Goal: Information Seeking & Learning: Learn about a topic

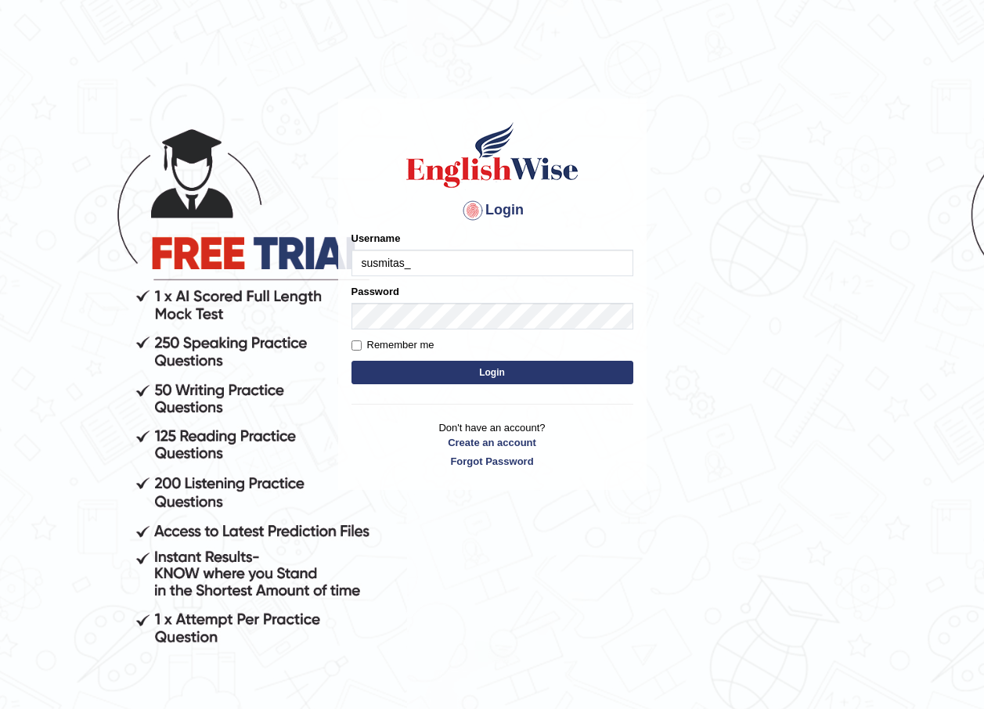
type input "susmitas_parramatta"
click at [473, 373] on button "Login" at bounding box center [492, 372] width 282 height 23
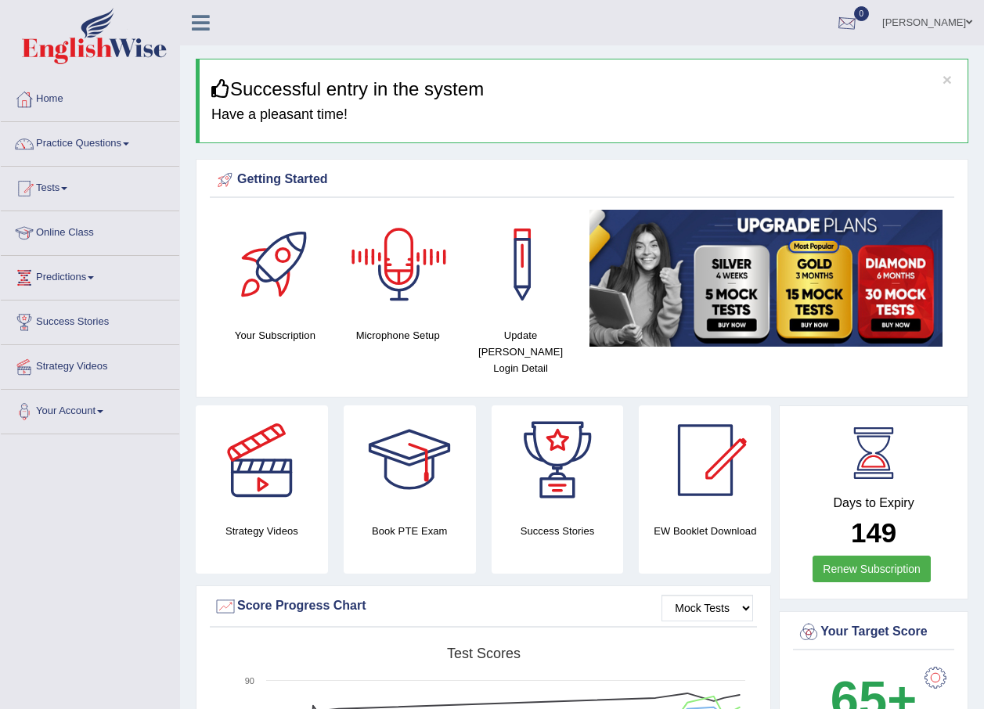
click at [859, 16] on div at bounding box center [846, 23] width 23 height 23
click at [778, 56] on li "See All Alerts" at bounding box center [753, 66] width 224 height 32
click at [78, 142] on link "Practice Questions" at bounding box center [90, 141] width 178 height 39
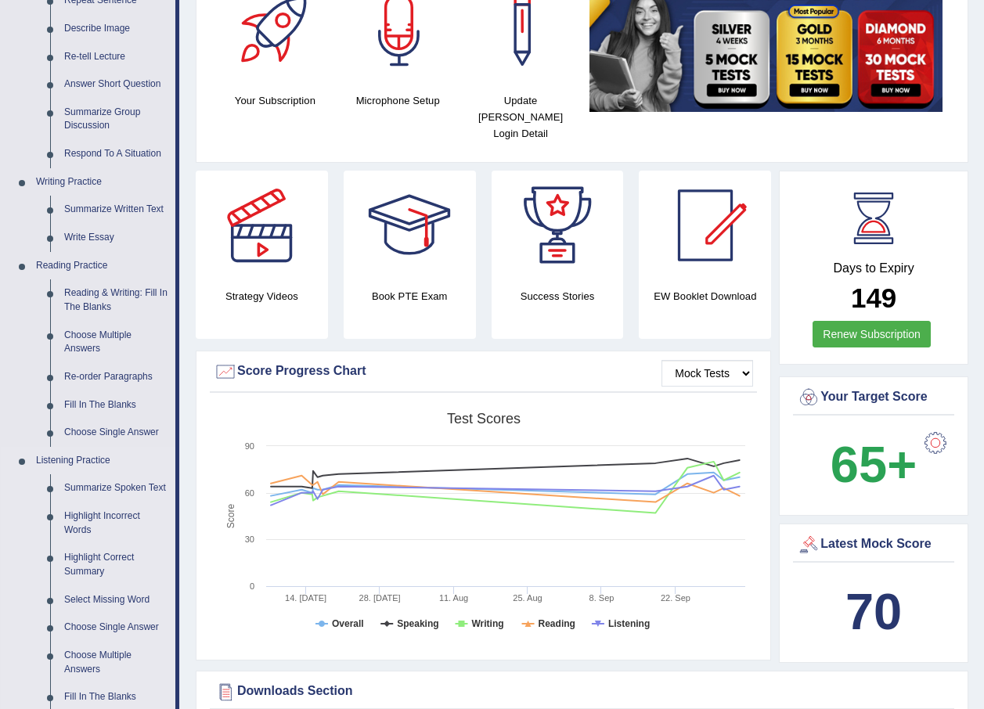
scroll to position [470, 0]
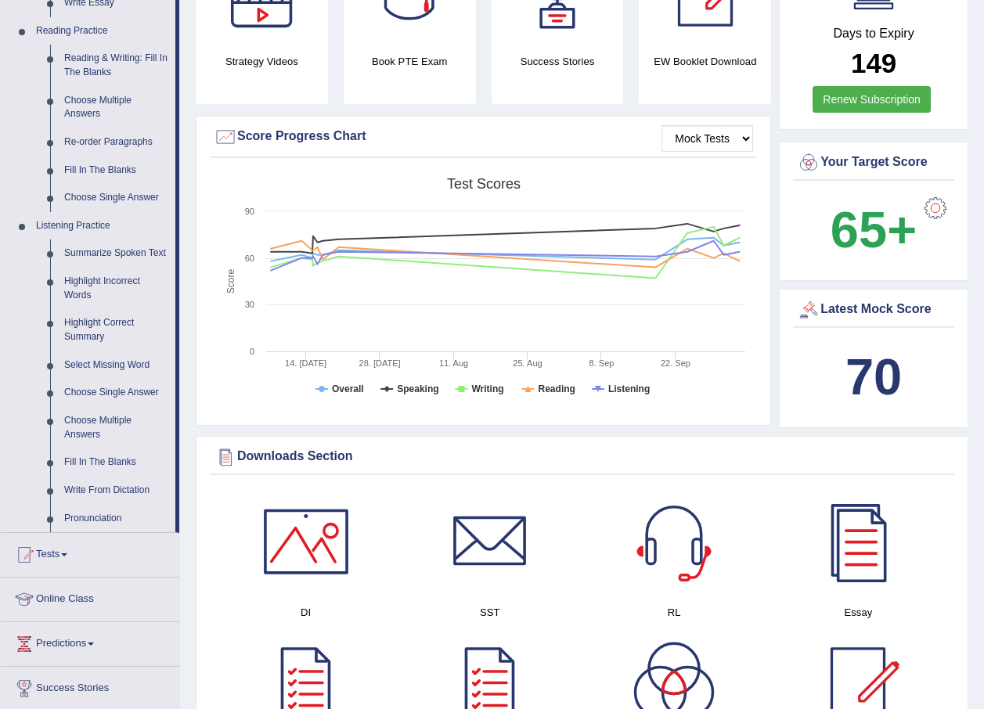
click at [46, 550] on link "Tests" at bounding box center [90, 552] width 178 height 39
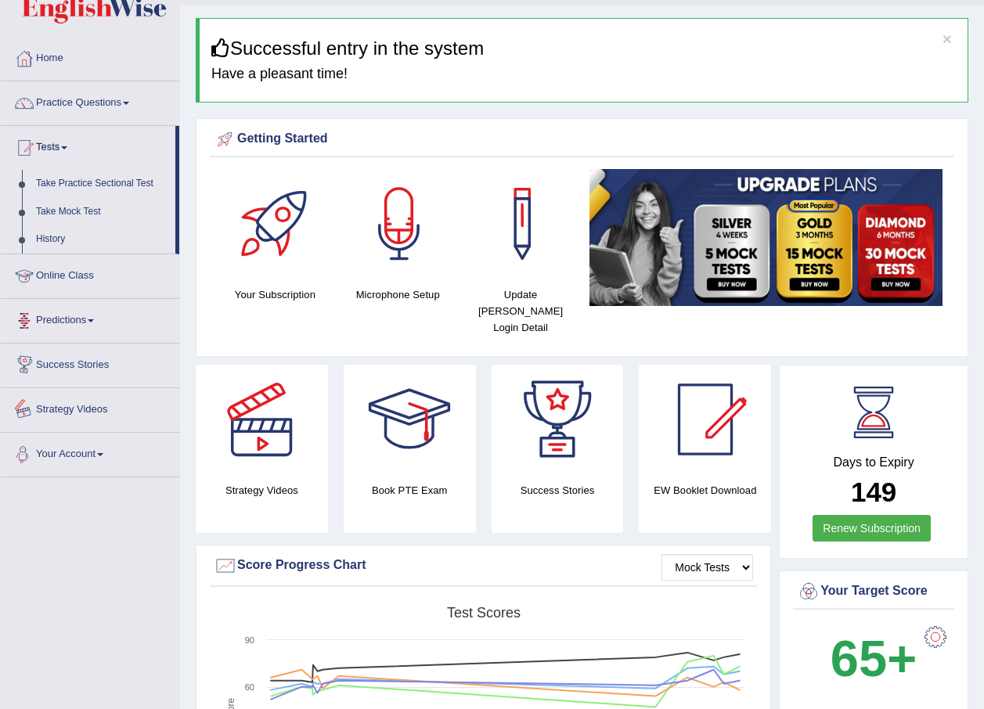
scroll to position [0, 0]
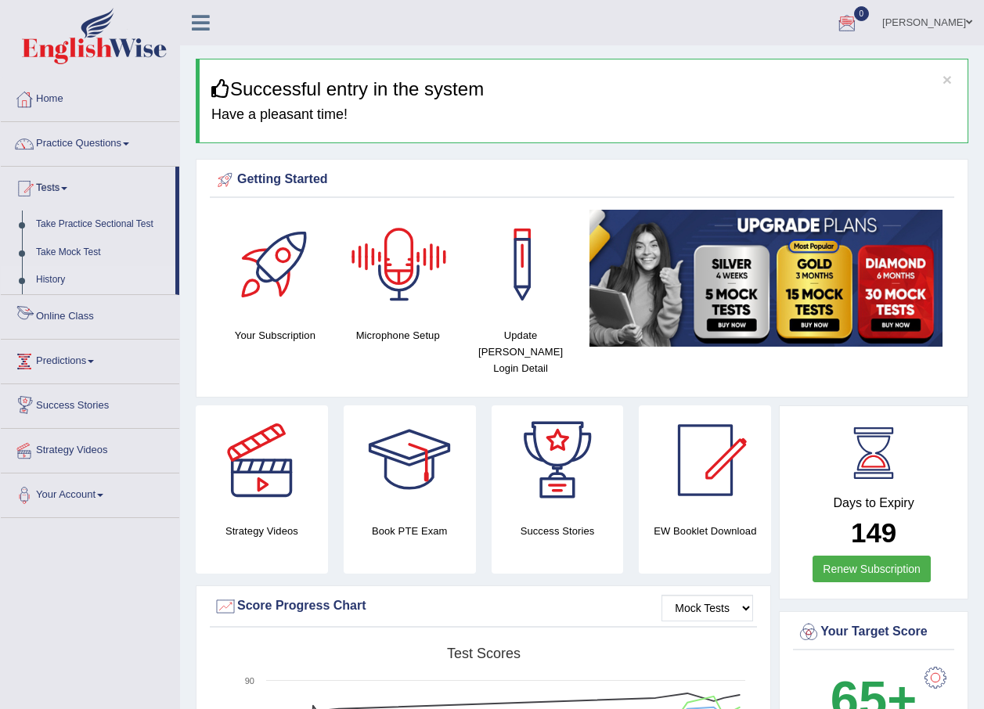
click at [44, 268] on link "History" at bounding box center [102, 280] width 146 height 28
click at [49, 279] on link "History" at bounding box center [102, 280] width 146 height 28
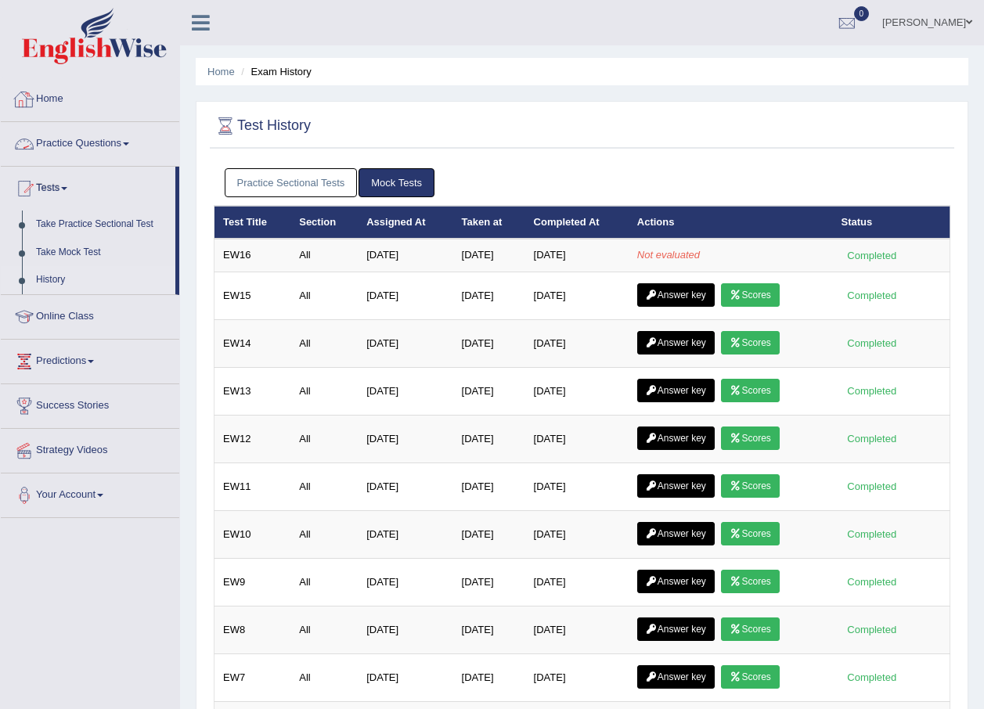
click at [91, 147] on link "Practice Questions" at bounding box center [90, 141] width 178 height 39
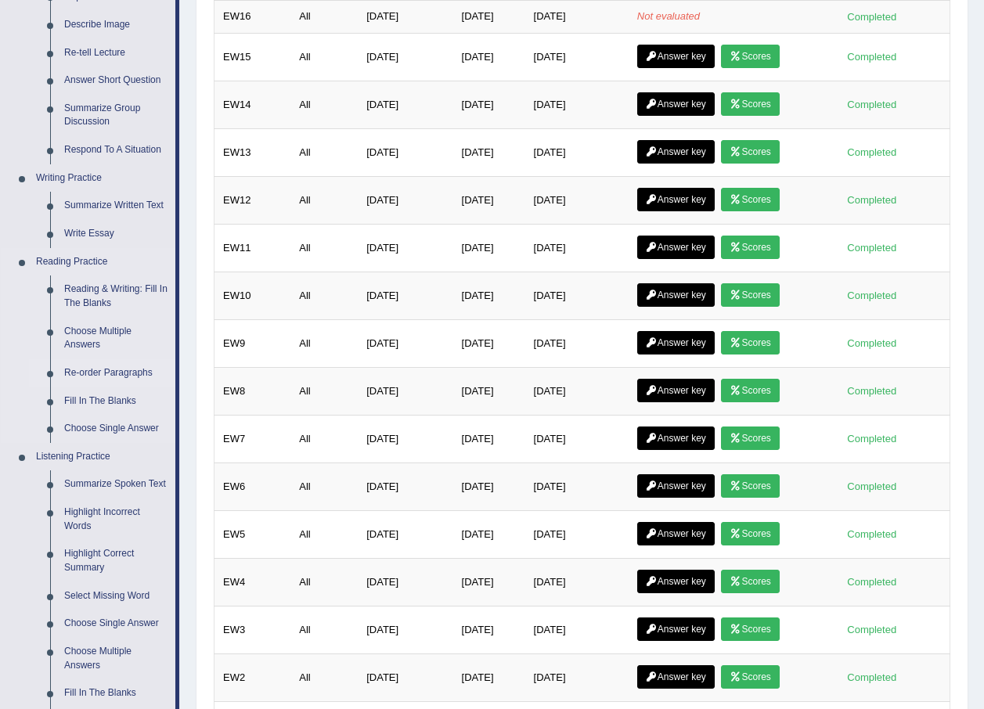
scroll to position [235, 0]
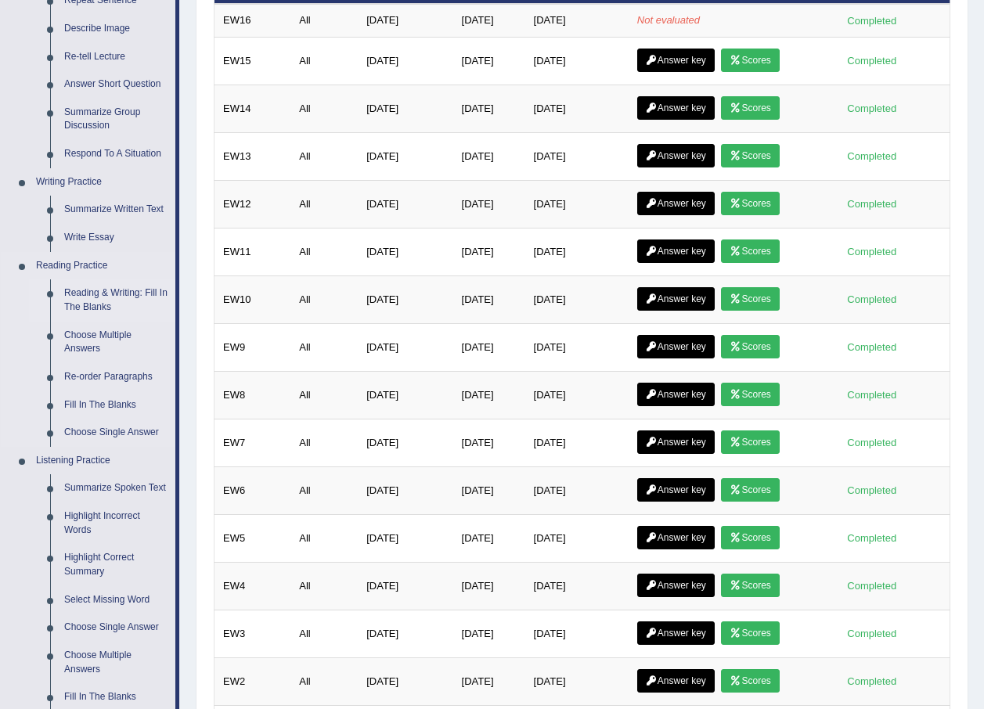
click at [97, 297] on link "Reading & Writing: Fill In The Blanks" at bounding box center [116, 299] width 118 height 41
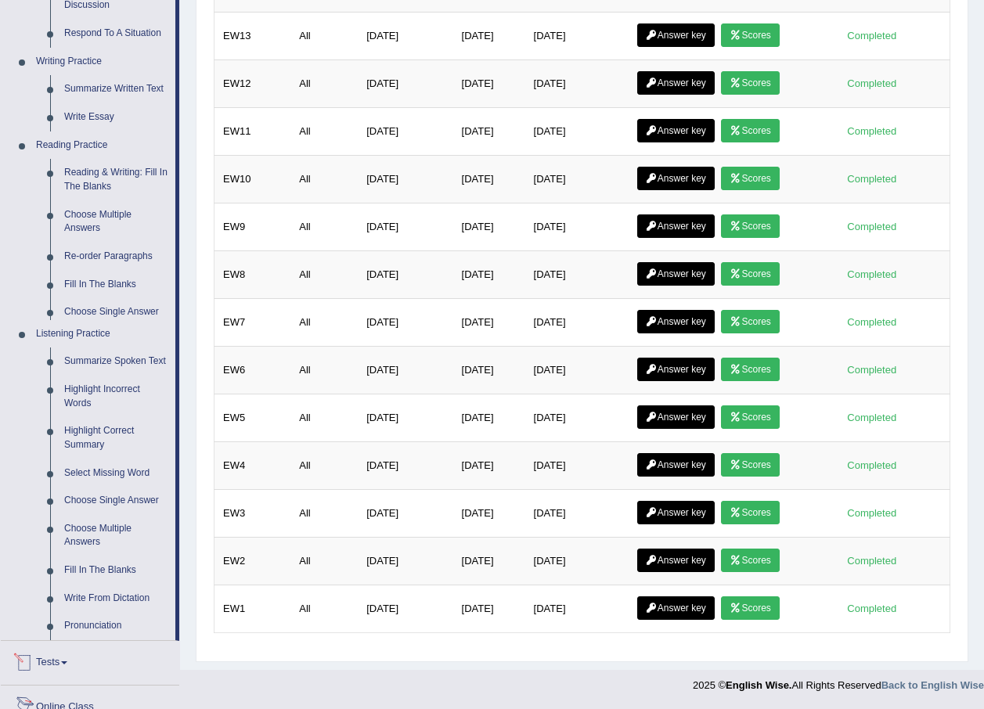
scroll to position [470, 0]
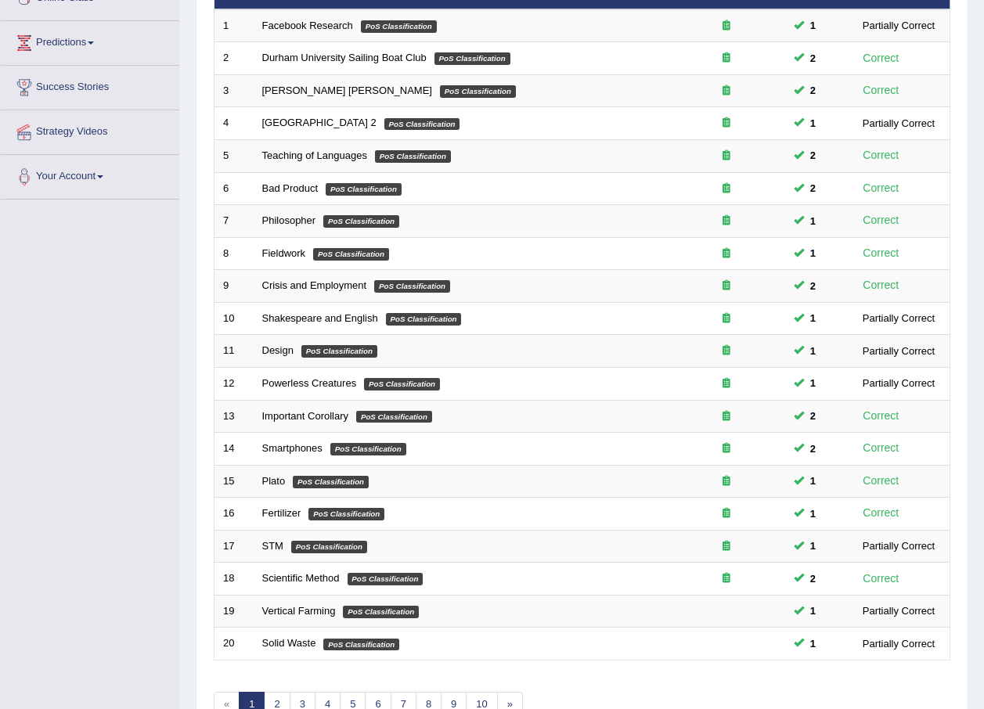
scroll to position [327, 0]
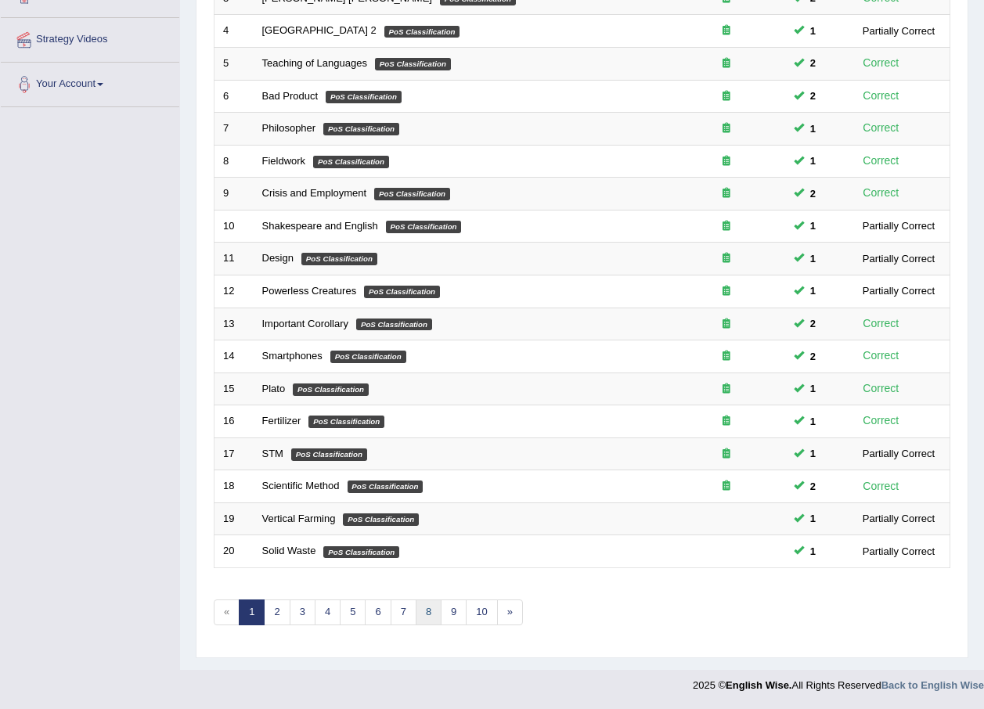
click at [420, 617] on link "8" at bounding box center [429, 613] width 26 height 26
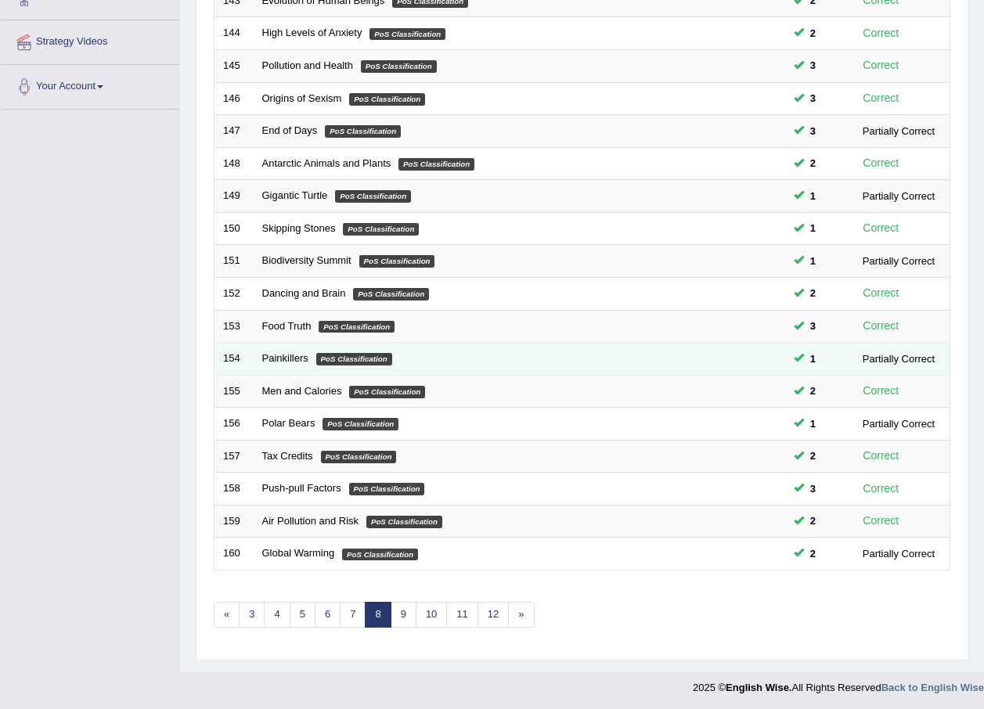
scroll to position [327, 0]
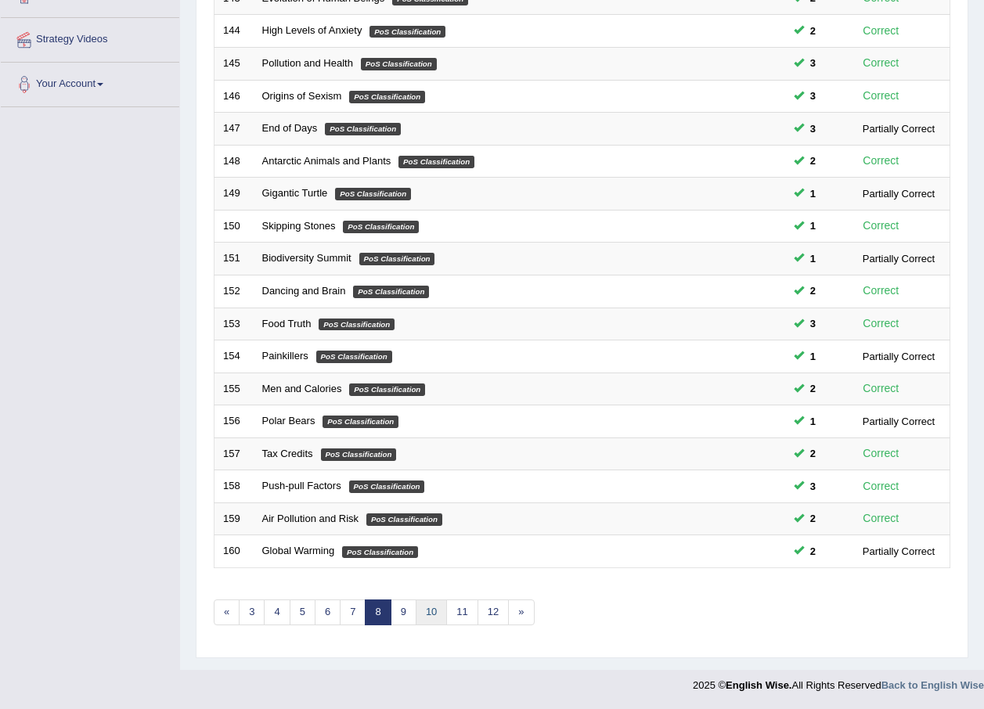
click at [431, 612] on link "10" at bounding box center [431, 613] width 31 height 26
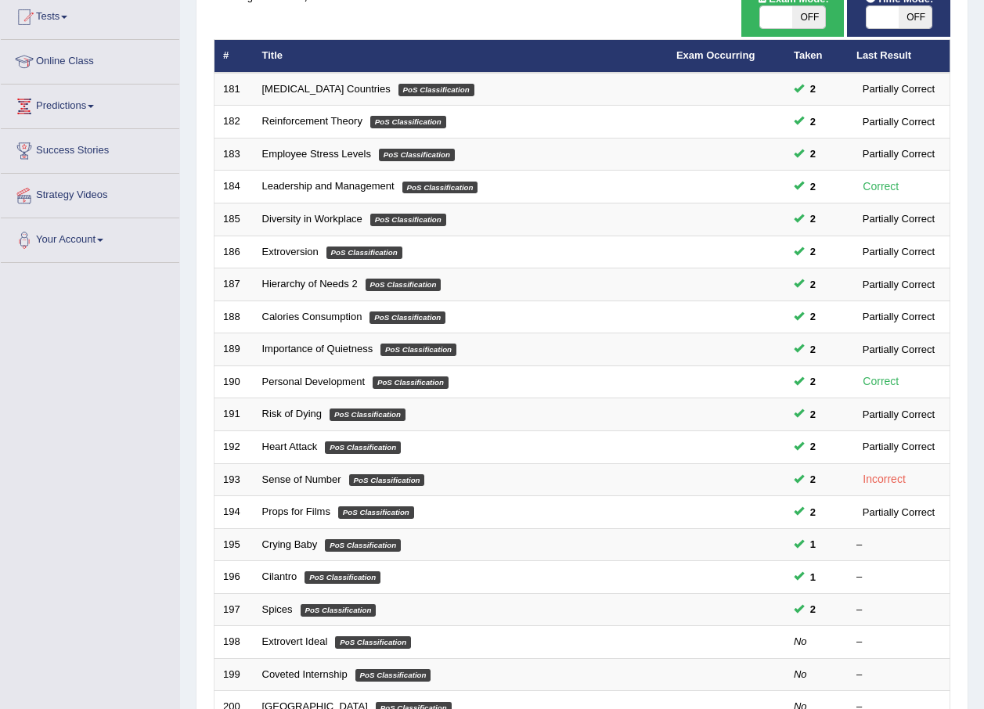
scroll to position [327, 0]
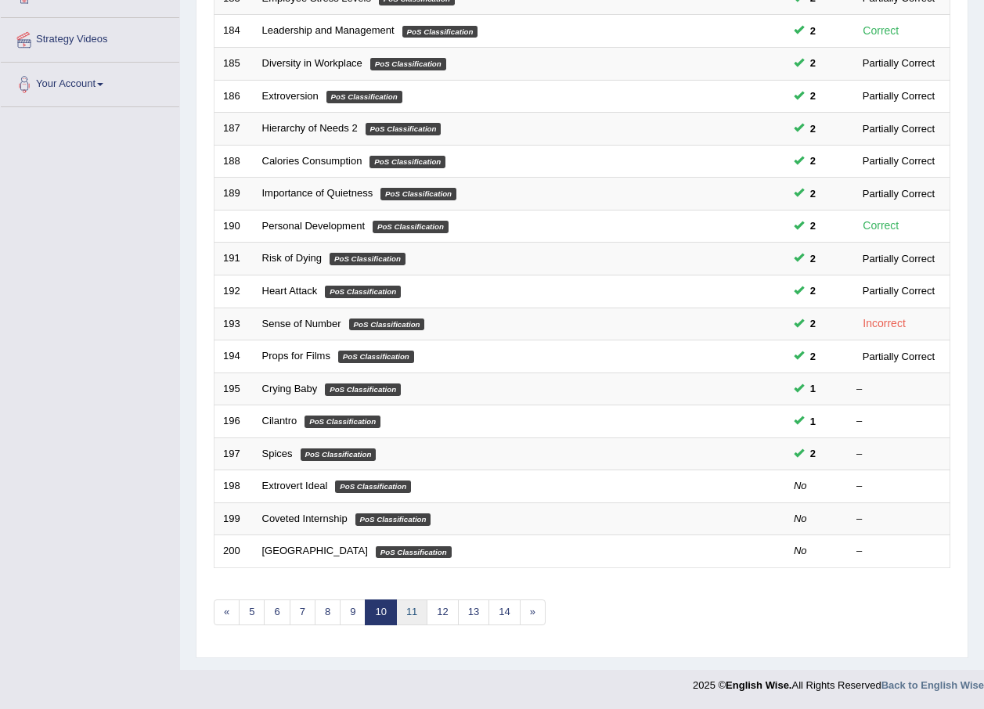
click at [414, 615] on link "11" at bounding box center [411, 613] width 31 height 26
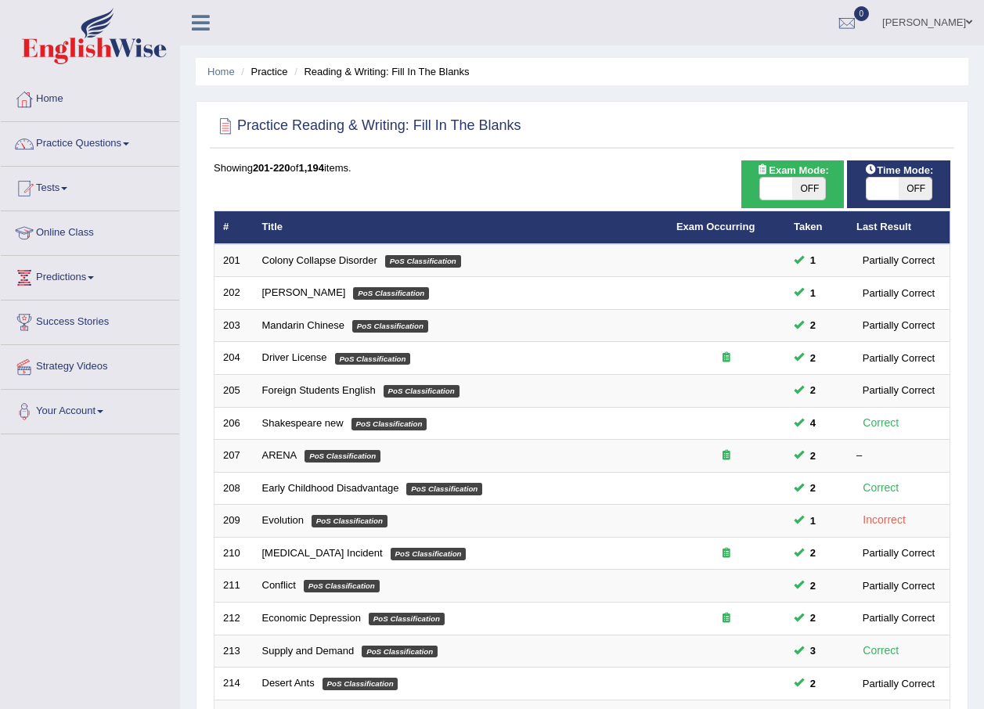
click at [770, 192] on span at bounding box center [776, 189] width 33 height 22
checkbox input "true"
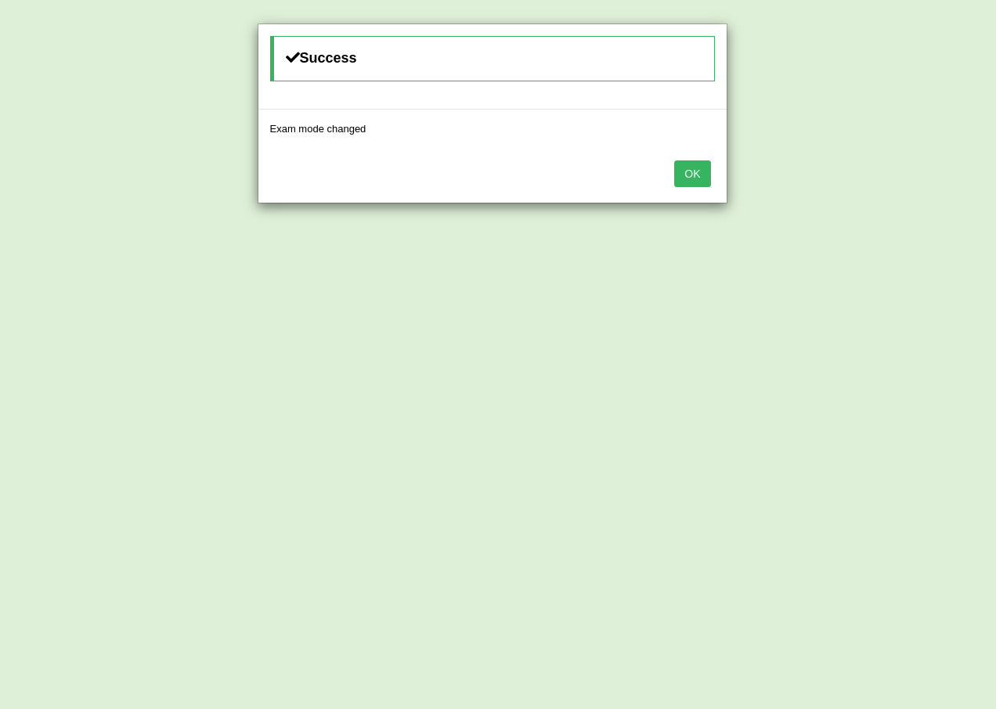
drag, startPoint x: 688, startPoint y: 180, endPoint x: 688, endPoint y: 189, distance: 9.4
click at [688, 179] on button "OK" at bounding box center [692, 173] width 36 height 27
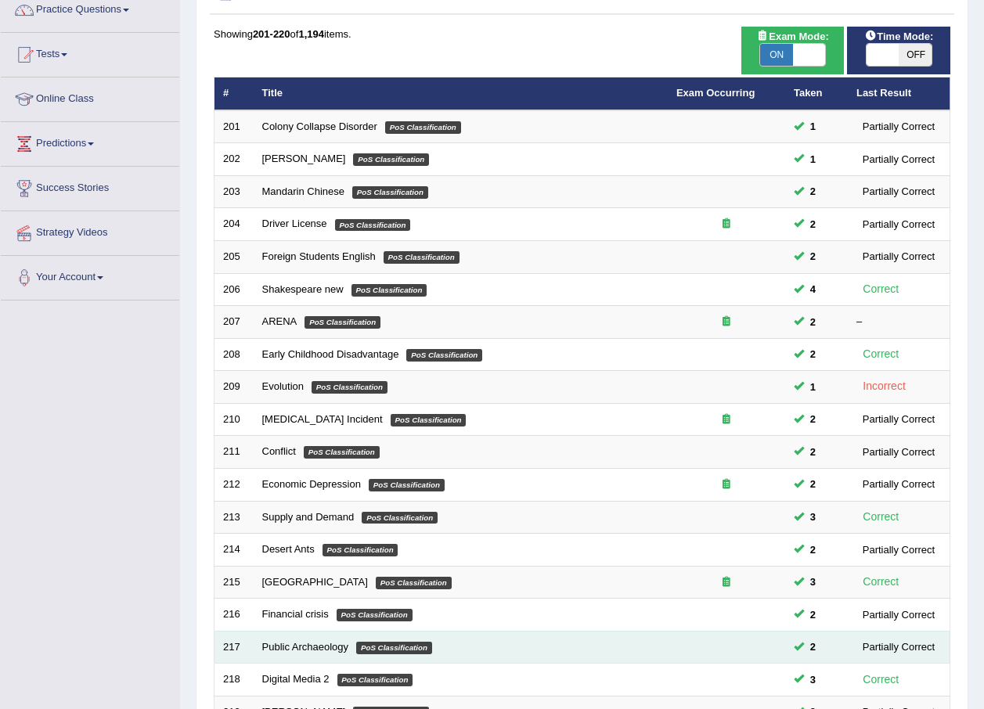
scroll to position [327, 0]
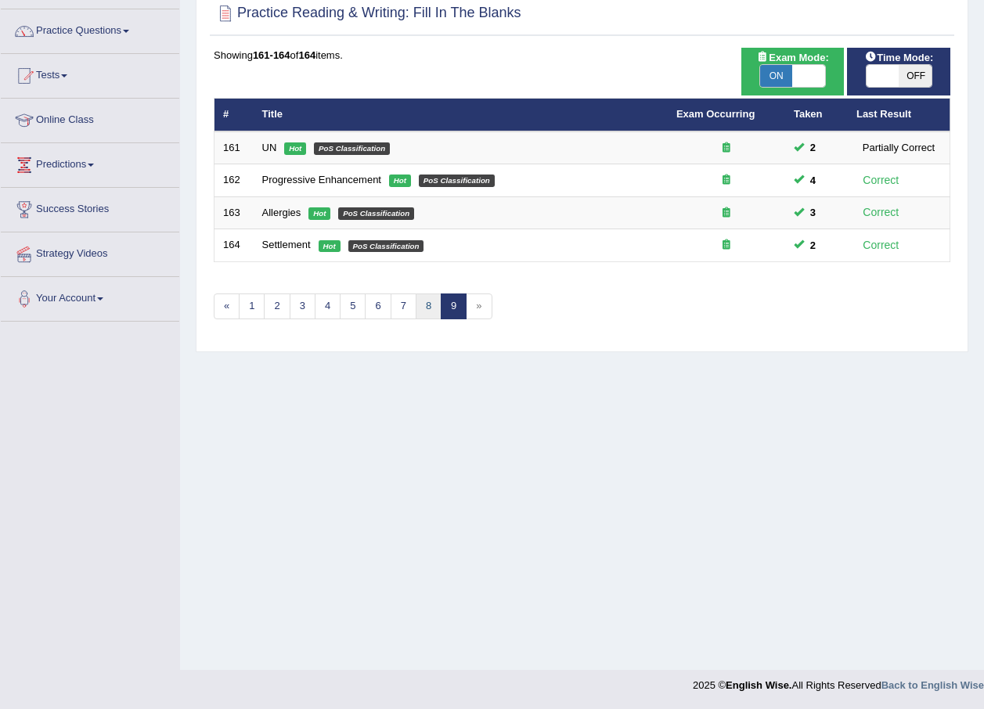
click at [430, 308] on link "8" at bounding box center [429, 307] width 26 height 26
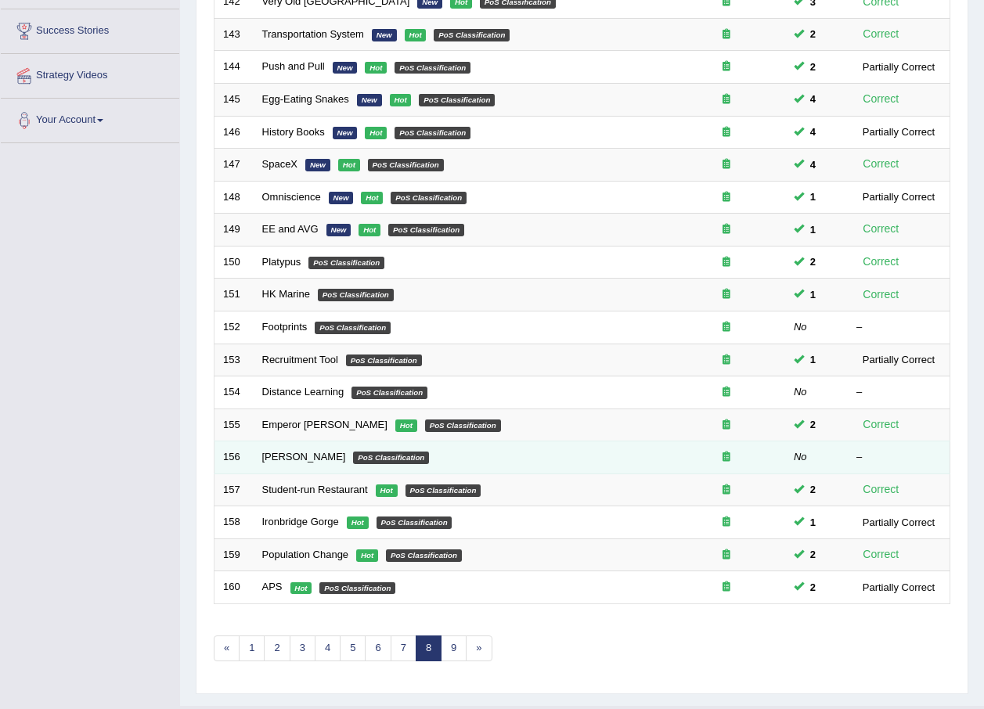
scroll to position [327, 0]
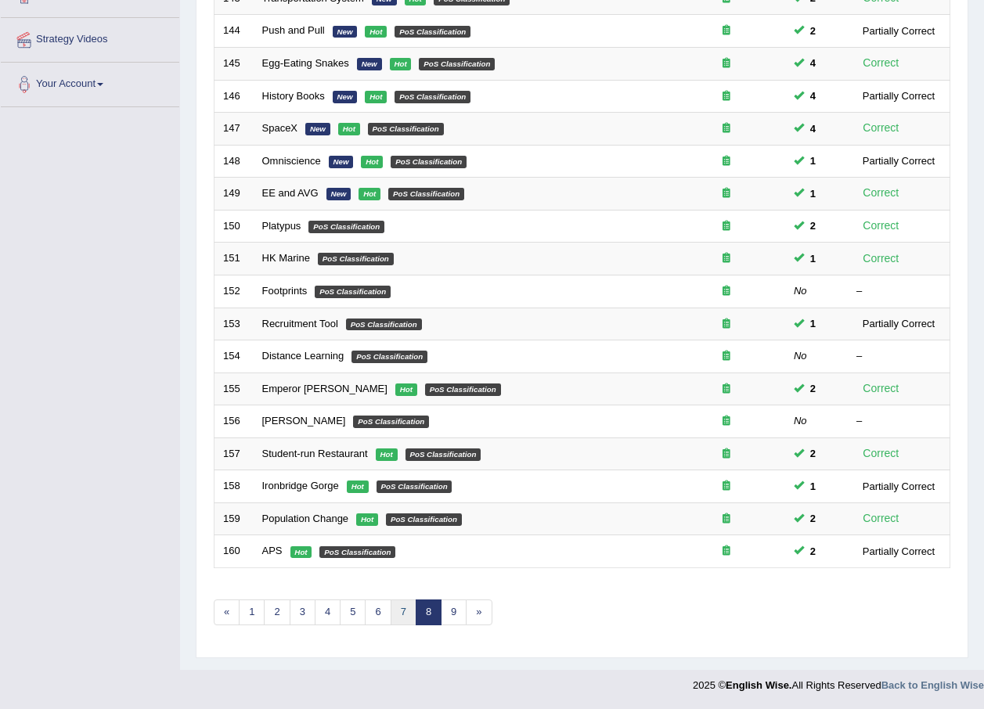
click at [399, 614] on link "7" at bounding box center [404, 613] width 26 height 26
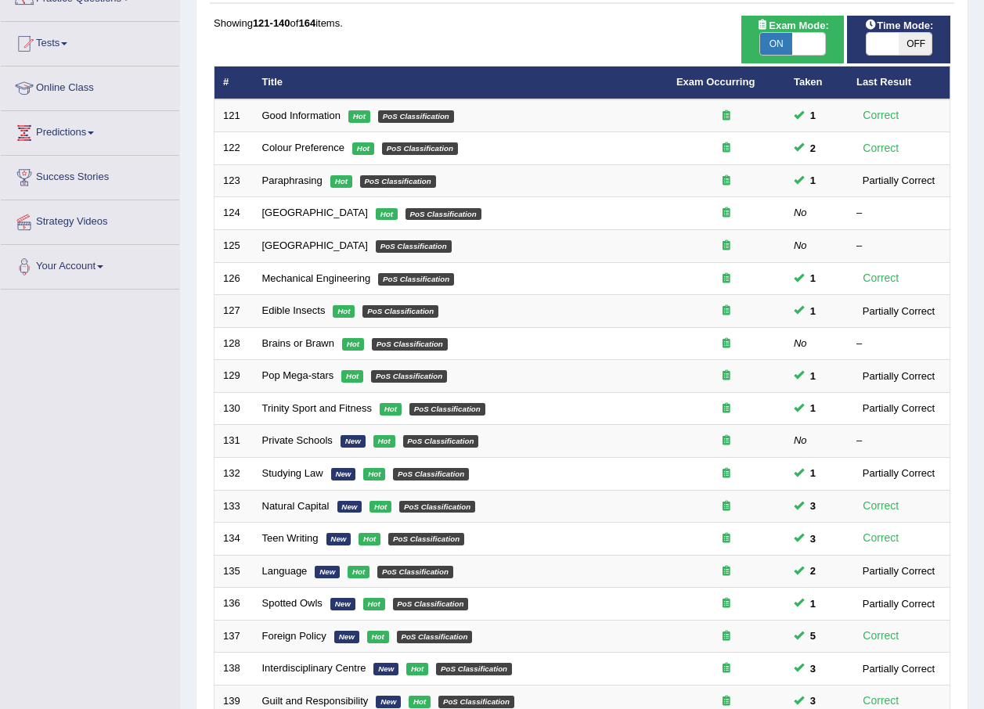
scroll to position [327, 0]
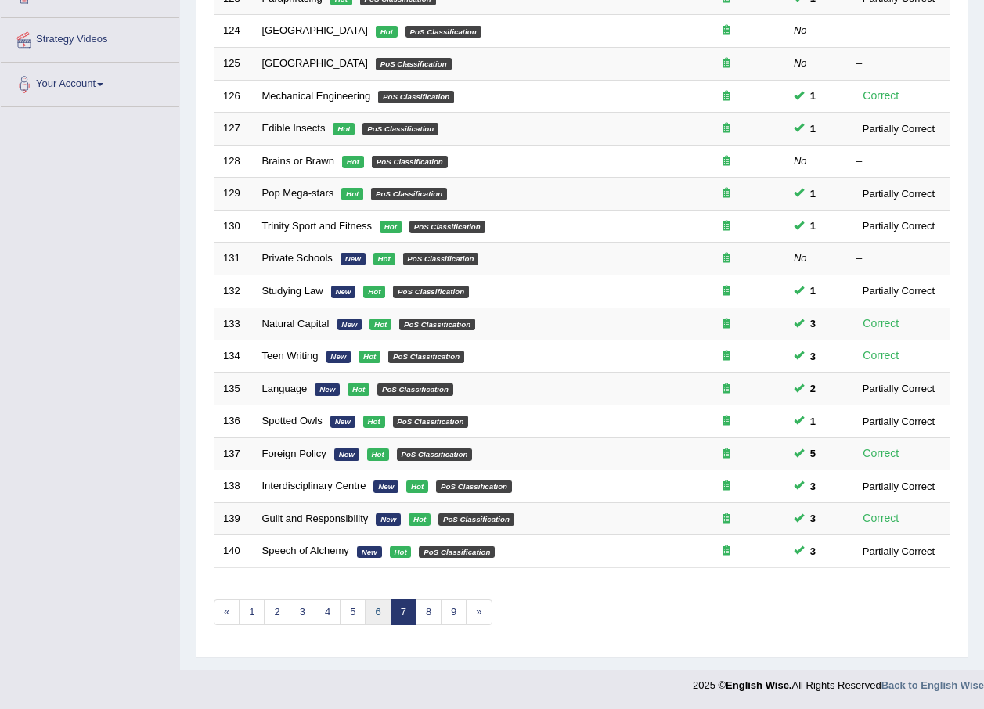
click at [378, 612] on link "6" at bounding box center [378, 613] width 26 height 26
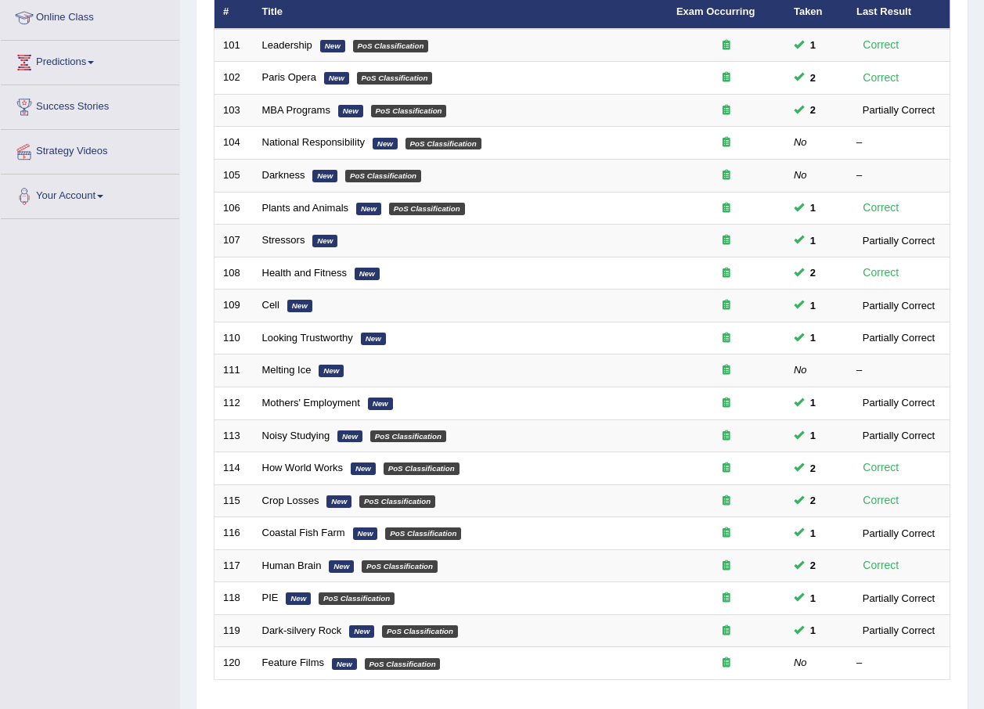
scroll to position [327, 0]
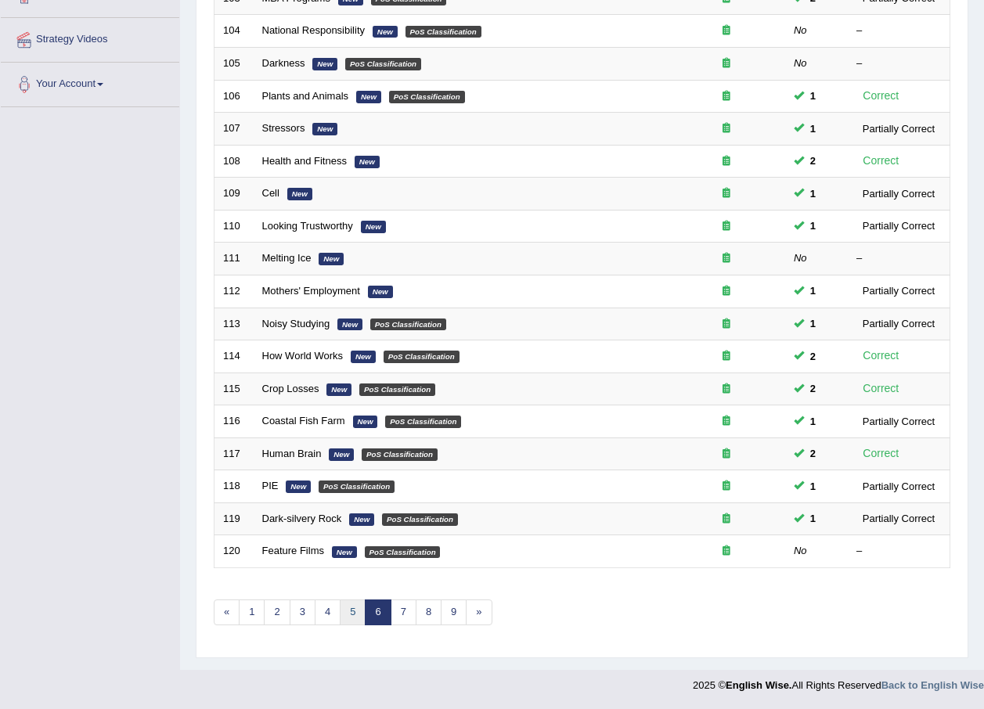
click at [348, 611] on link "5" at bounding box center [353, 613] width 26 height 26
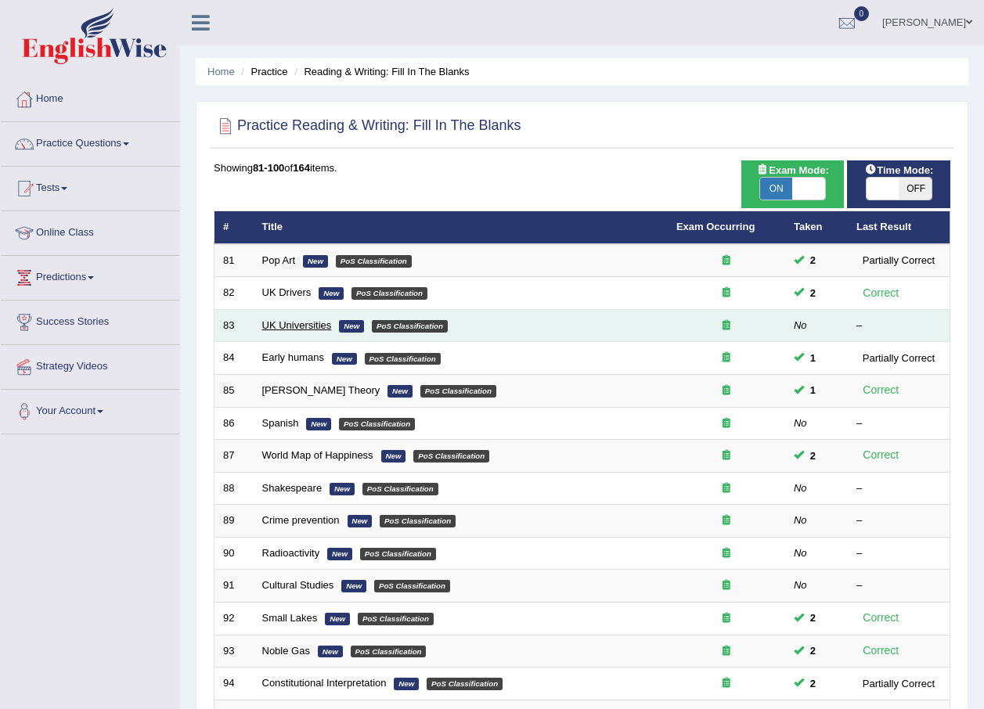
click at [291, 325] on link "UK Universities" at bounding box center [297, 325] width 70 height 12
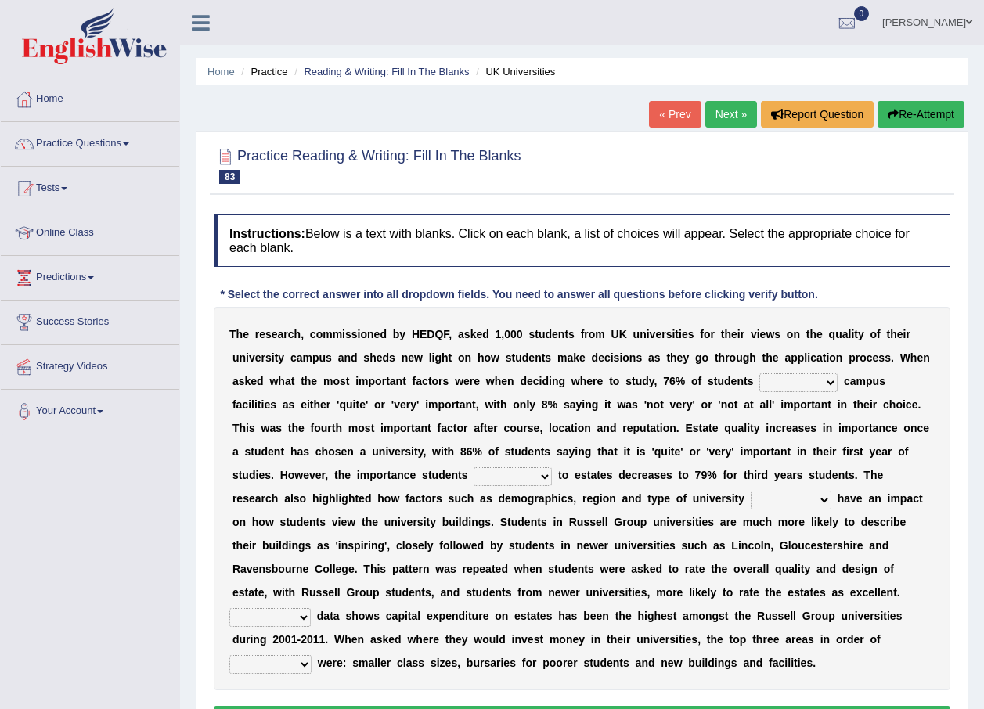
click at [759, 378] on select "refers claims prescribes ranks" at bounding box center [798, 382] width 78 height 19
click at [759, 373] on select "refers claims prescribes ranks" at bounding box center [798, 382] width 78 height 19
click at [759, 376] on select "refers claims prescribes ranks" at bounding box center [798, 382] width 78 height 19
select select "claims"
click at [759, 373] on select "refers claims prescribes ranks" at bounding box center [798, 382] width 78 height 19
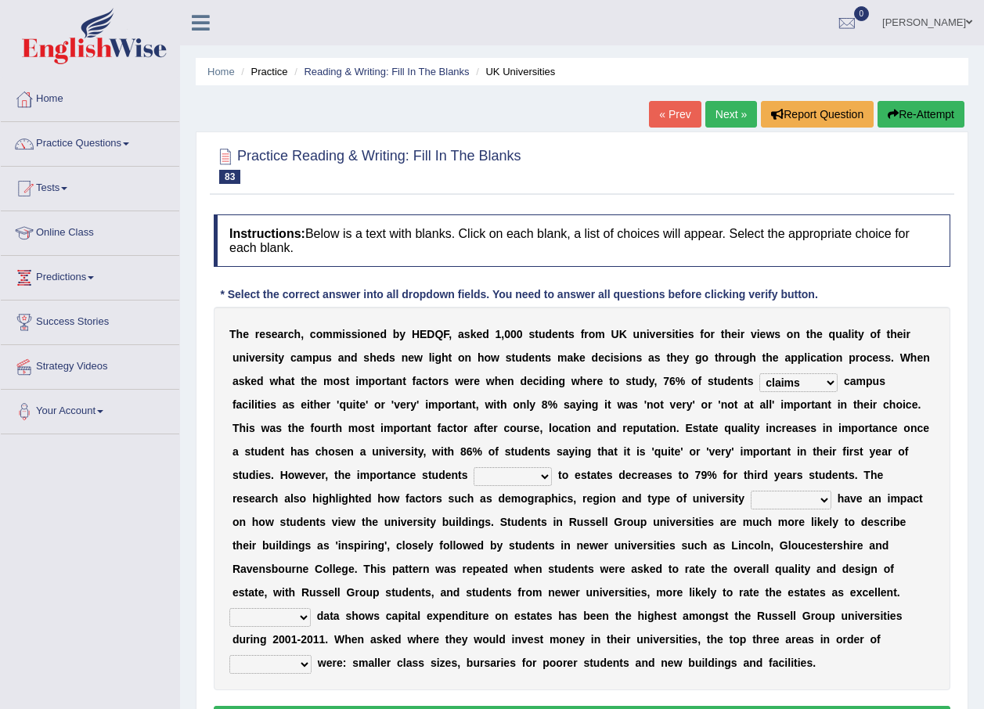
click at [552, 467] on select "deliver attach summon acquire" at bounding box center [513, 476] width 78 height 19
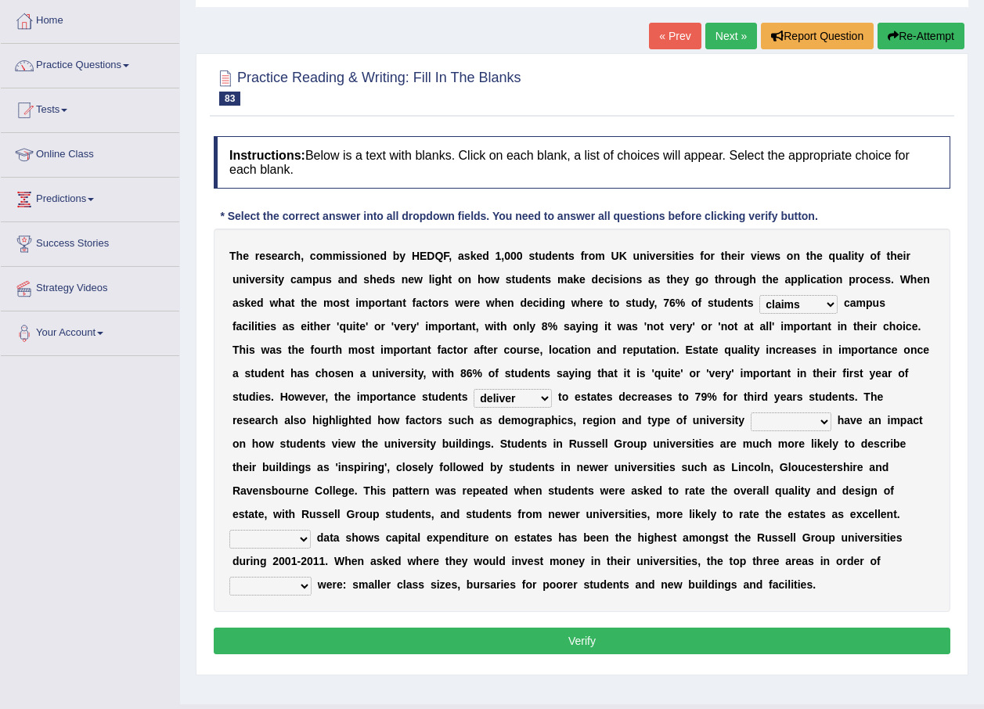
click at [552, 389] on select "deliver attach summon acquire" at bounding box center [513, 398] width 78 height 19
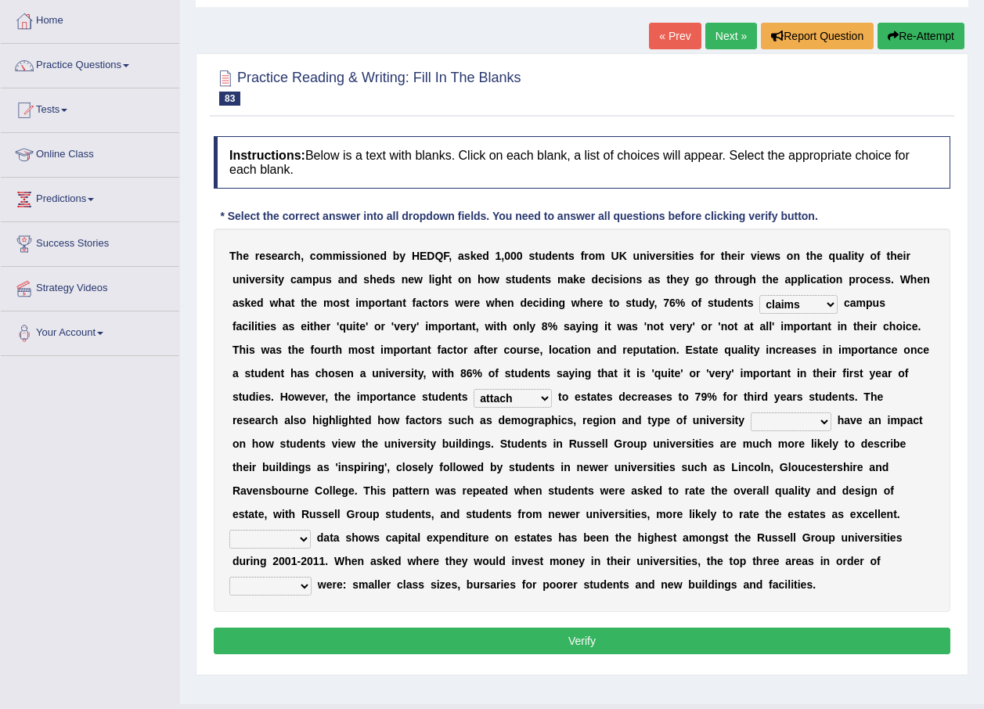
select select "summon"
click at [552, 389] on select "deliver attach summon acquire" at bounding box center [513, 398] width 78 height 19
click at [751, 416] on select "attached attended acquired augmented" at bounding box center [791, 422] width 81 height 19
click at [582, 436] on div "T h e r e s e a r c h , c o m m i s s i o n e d b y H E D Q F , a s k e d 1 , 0…" at bounding box center [582, 421] width 737 height 384
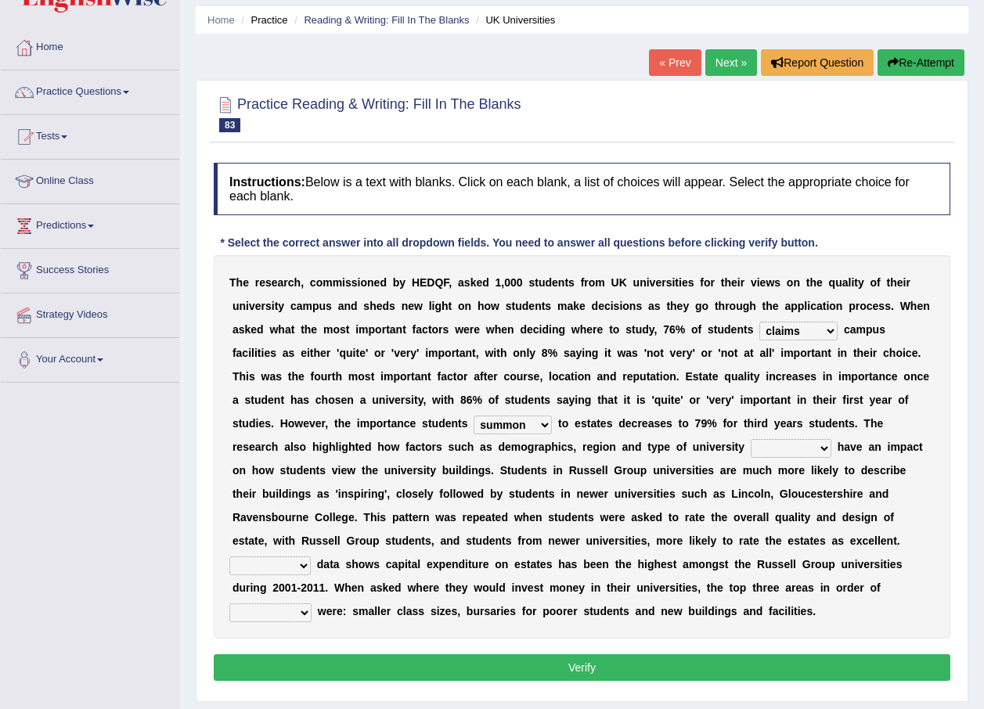
scroll to position [113, 0]
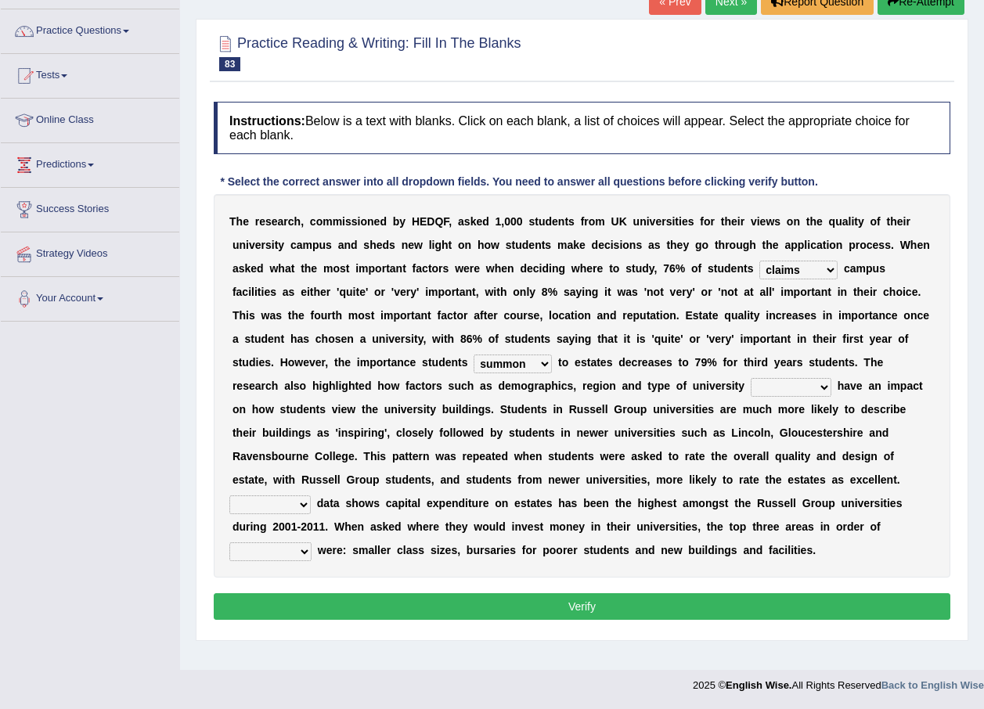
click at [552, 355] on select "deliver attach summon acquire" at bounding box center [513, 364] width 78 height 19
click at [510, 393] on div "T h e r e s e a r c h , c o m m i s s i o n e d b y H E D Q F , a s k e d 1 , 0…" at bounding box center [582, 386] width 737 height 384
click at [751, 384] on select "attached attended acquired augmented" at bounding box center [791, 387] width 81 height 19
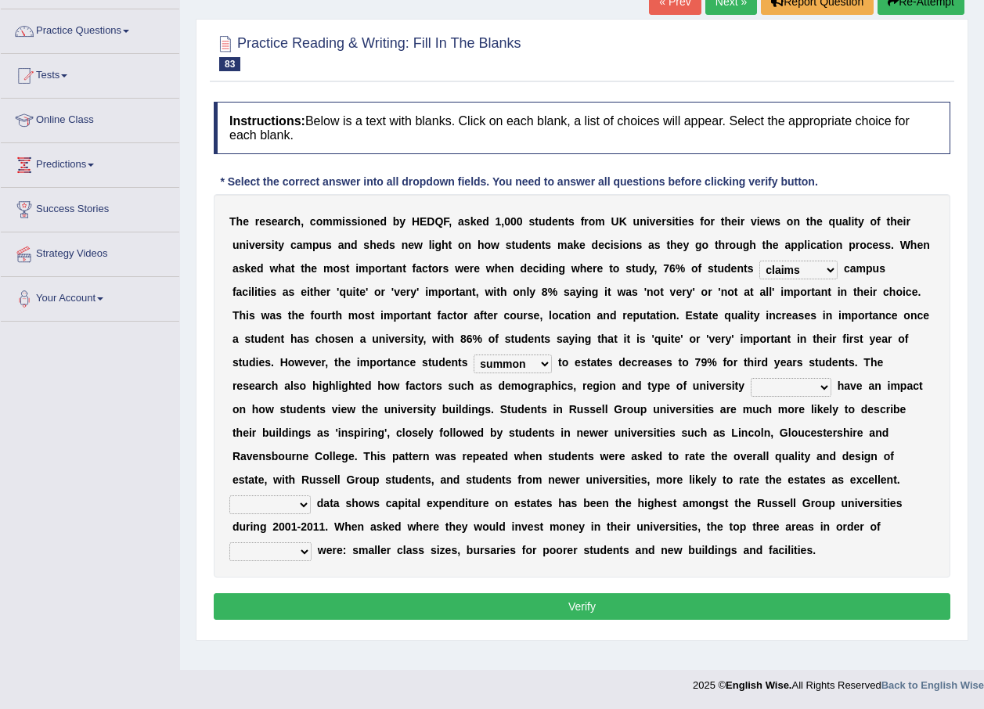
click at [751, 378] on select "attached attended acquired augmented" at bounding box center [791, 387] width 81 height 19
click at [751, 391] on select "attached attended acquired augmented" at bounding box center [791, 387] width 81 height 19
click at [751, 378] on select "attached attended acquired augmented" at bounding box center [791, 387] width 81 height 19
click at [751, 387] on select "attached attended acquired augmented" at bounding box center [791, 387] width 81 height 19
select select "attached"
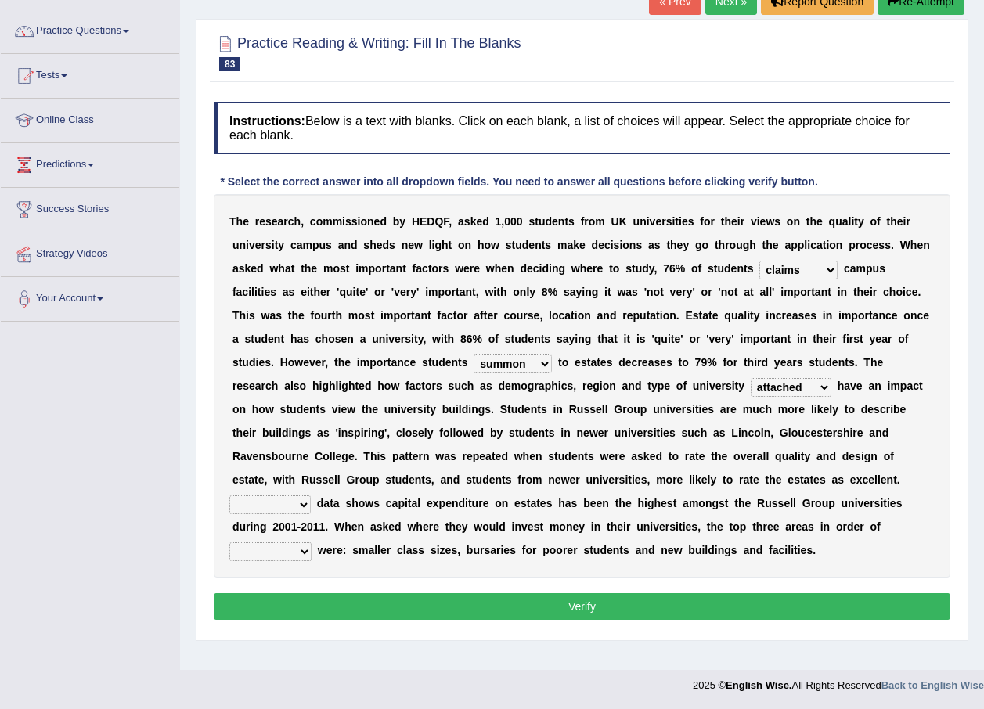
click at [751, 378] on select "attached attended acquired augmented" at bounding box center [791, 387] width 81 height 19
click at [311, 495] on select "Collective Existing Predictable Collateral" at bounding box center [269, 504] width 81 height 19
select select "Existing"
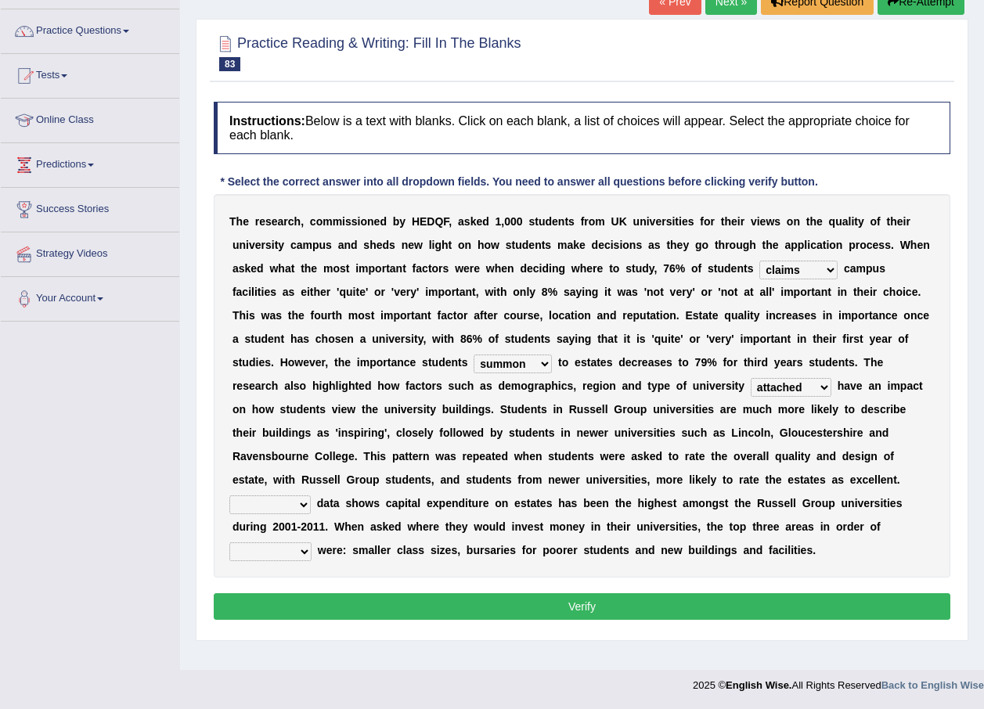
click at [285, 495] on select "Collective Existing Predictable Collateral" at bounding box center [269, 504] width 81 height 19
click at [380, 593] on button "Verify" at bounding box center [582, 606] width 737 height 27
click at [312, 542] on select "prefer preferential prefect preference" at bounding box center [270, 551] width 82 height 19
select select "preference"
click at [312, 542] on select "prefer preferential prefect preference" at bounding box center [270, 551] width 82 height 19
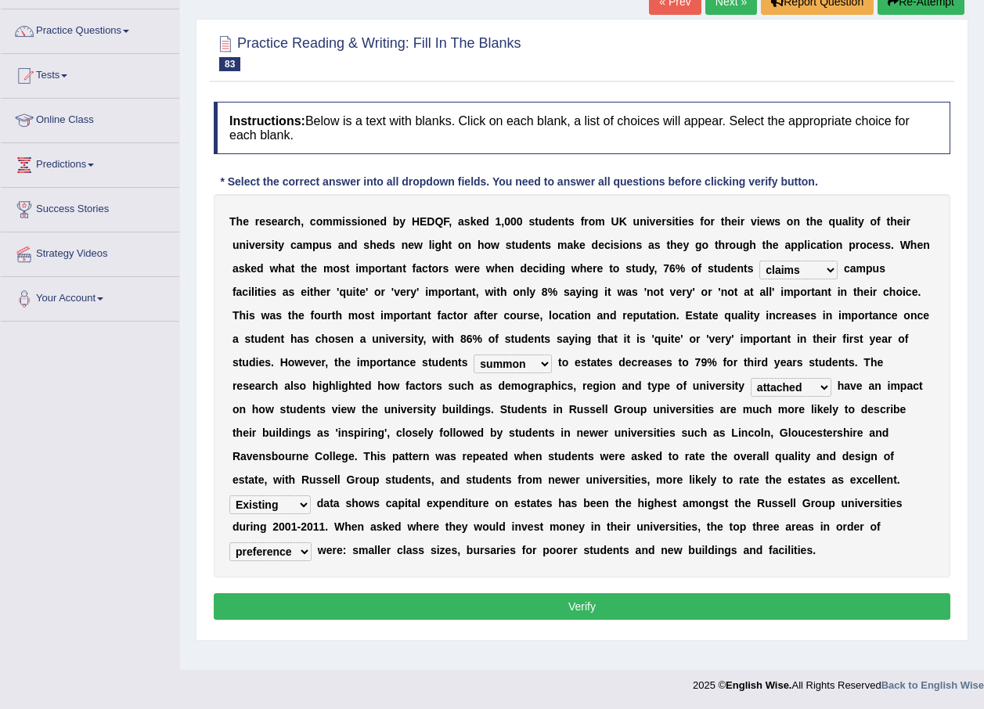
click at [823, 593] on button "Verify" at bounding box center [582, 606] width 737 height 27
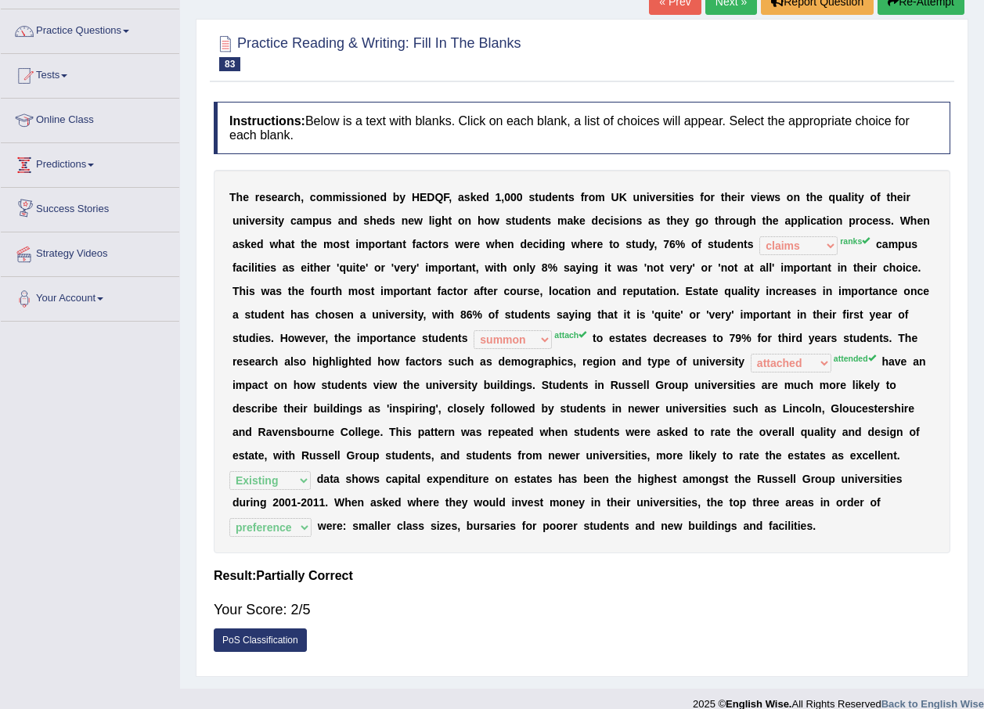
scroll to position [0, 0]
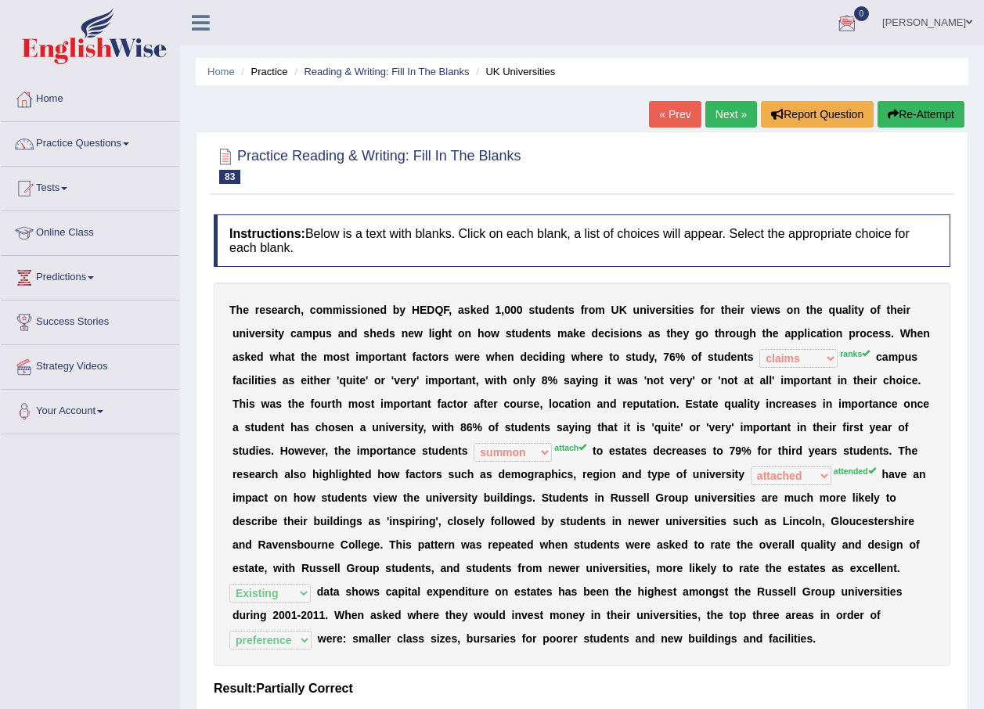
click at [705, 109] on link "Next »" at bounding box center [731, 114] width 52 height 27
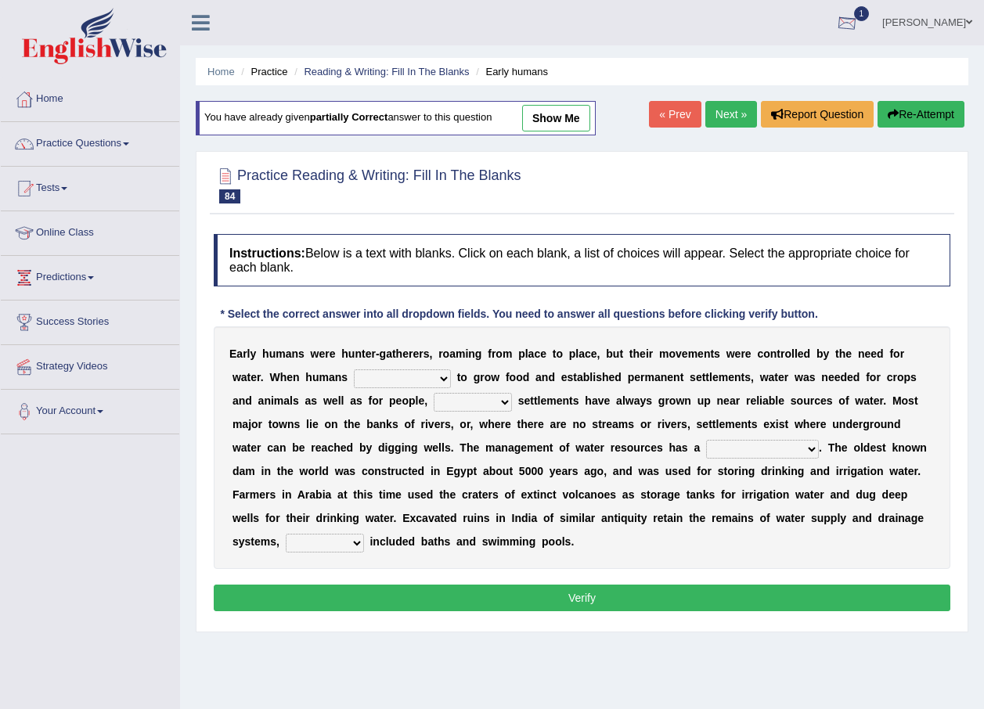
click at [859, 23] on div at bounding box center [846, 23] width 23 height 23
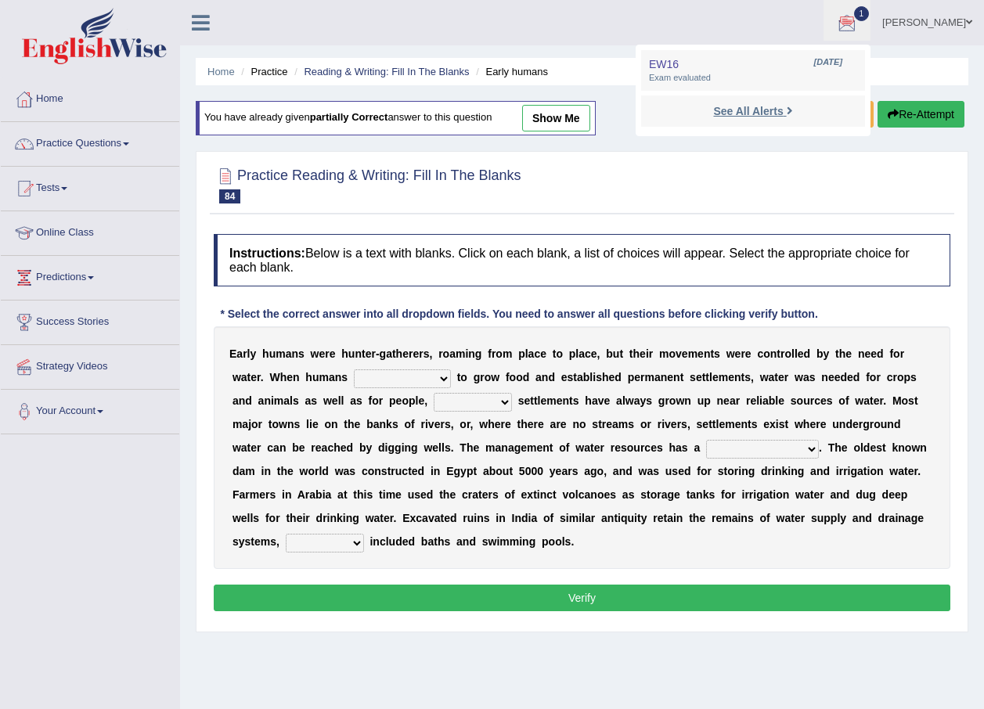
click at [766, 110] on strong "See All Alerts" at bounding box center [748, 111] width 70 height 13
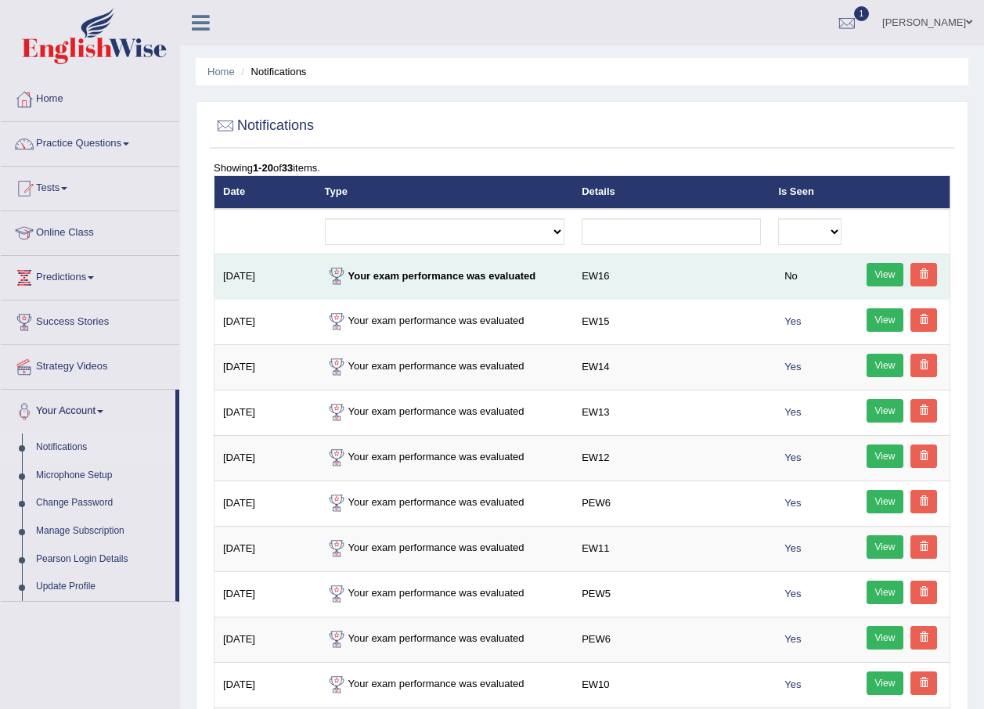
click at [896, 276] on link "View" at bounding box center [885, 274] width 38 height 23
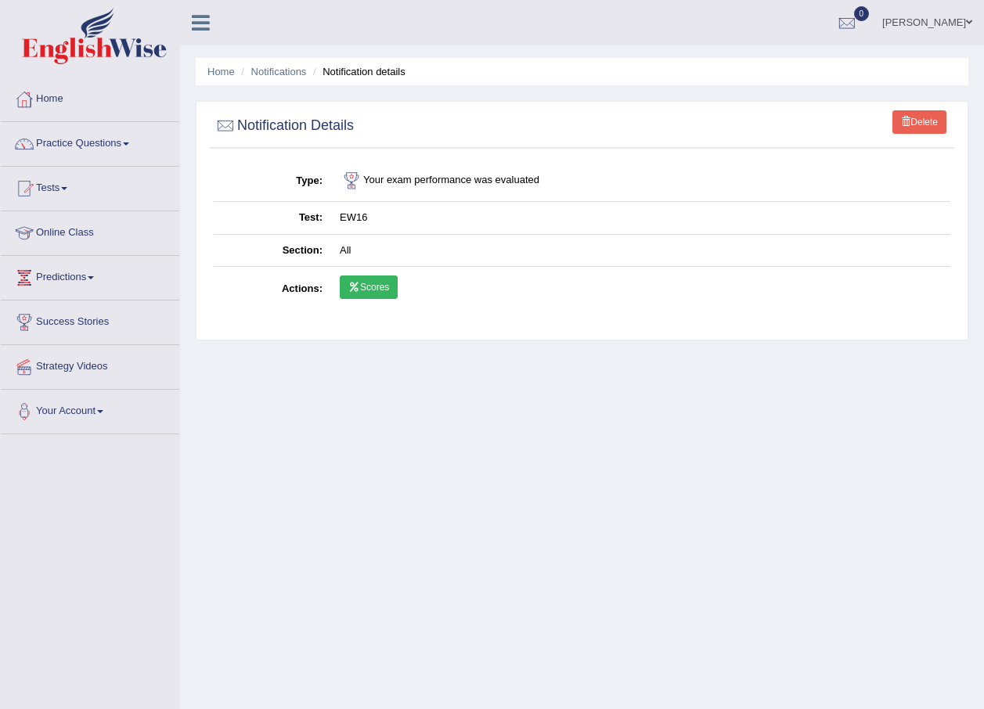
click at [348, 290] on icon at bounding box center [354, 287] width 12 height 9
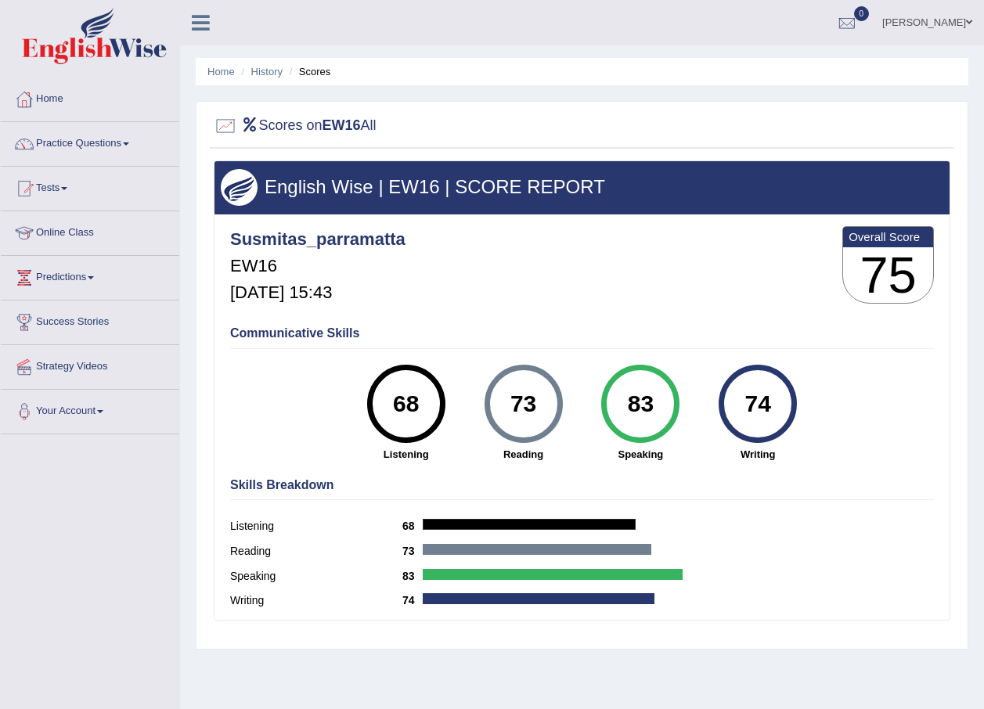
click at [57, 190] on link "Tests" at bounding box center [90, 186] width 178 height 39
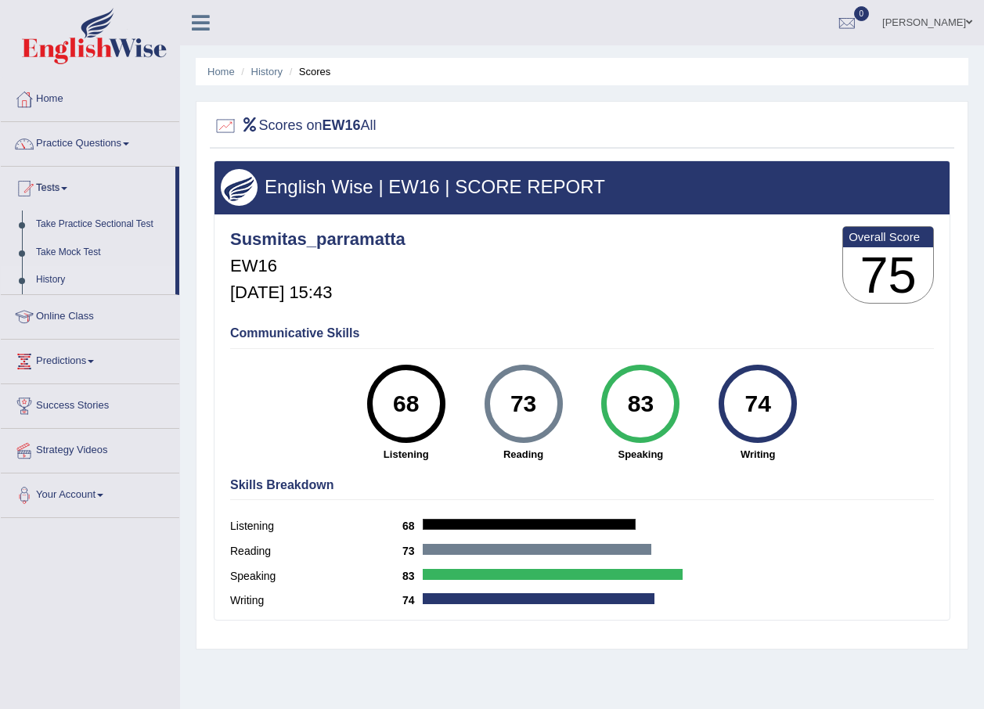
click at [64, 279] on link "History" at bounding box center [102, 280] width 146 height 28
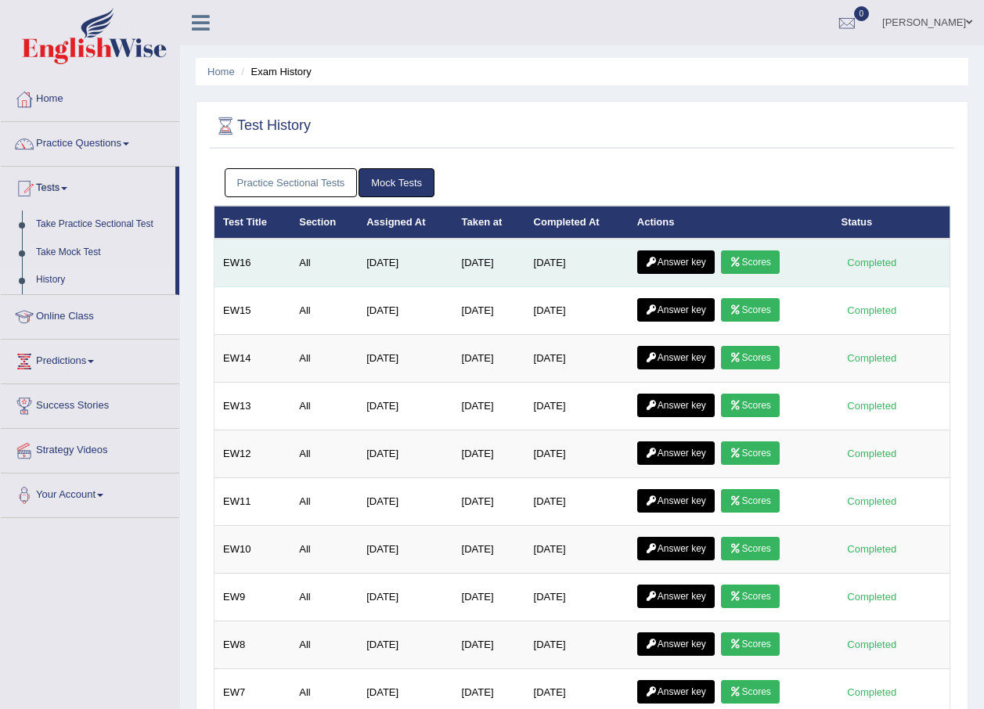
click at [663, 262] on link "Answer key" at bounding box center [675, 261] width 77 height 23
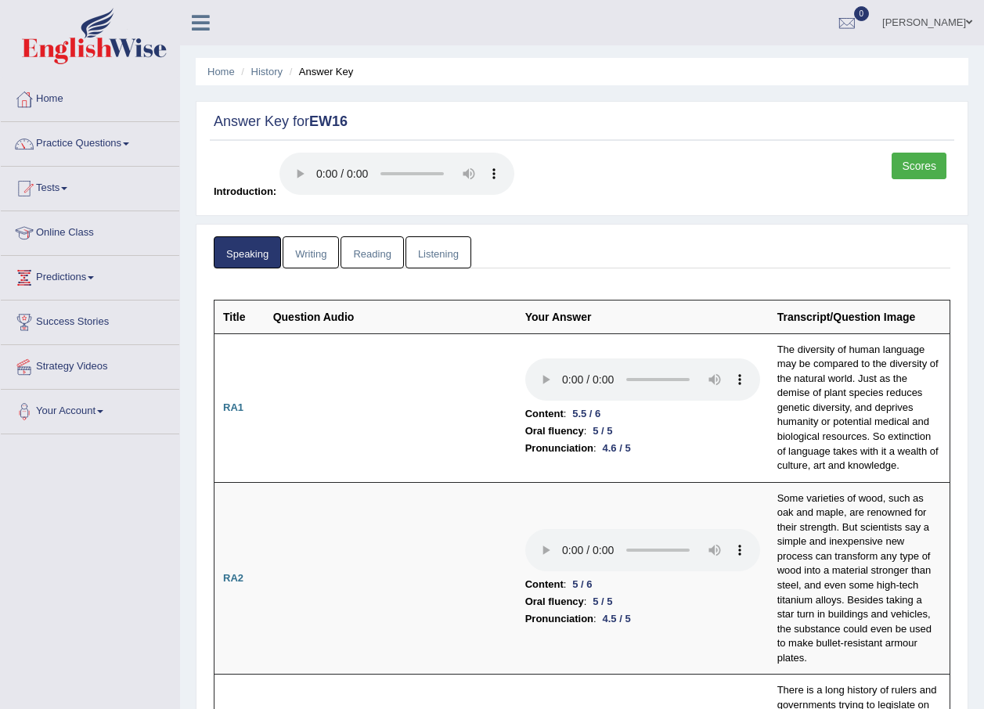
click at [322, 256] on link "Writing" at bounding box center [311, 252] width 56 height 32
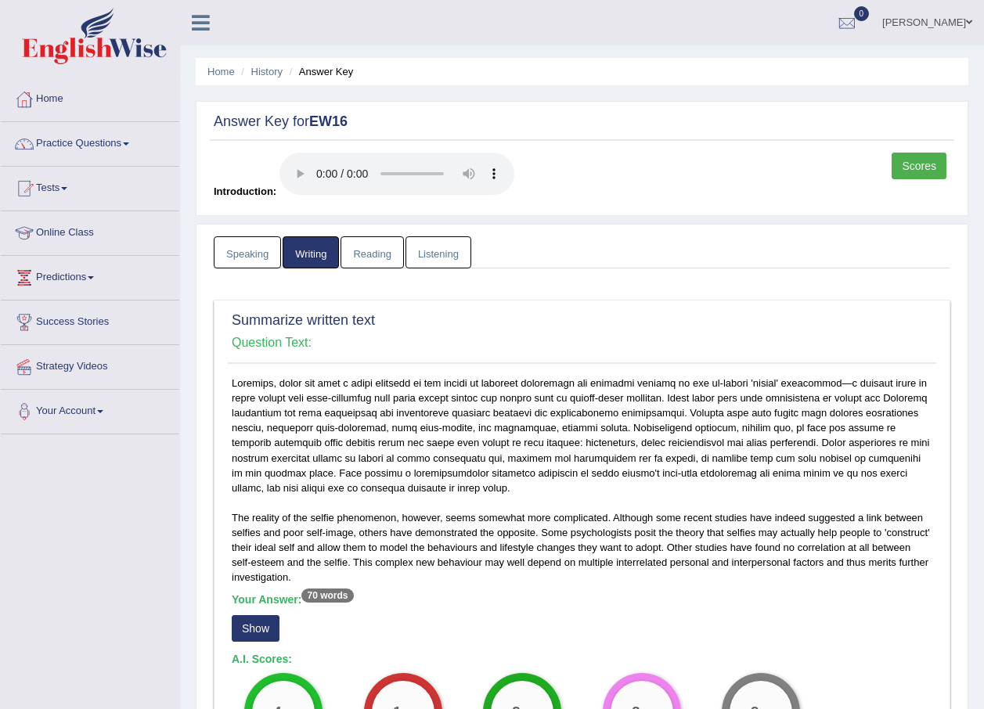
click at [362, 240] on link "Reading" at bounding box center [371, 252] width 63 height 32
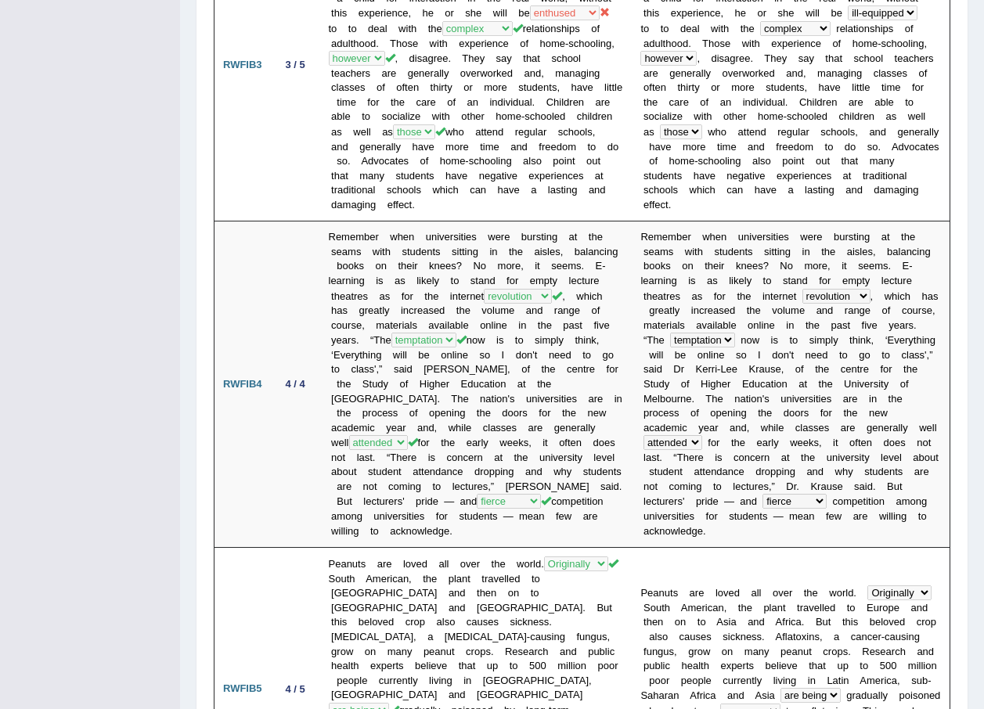
scroll to position [821, 0]
